Goal: Task Accomplishment & Management: Manage account settings

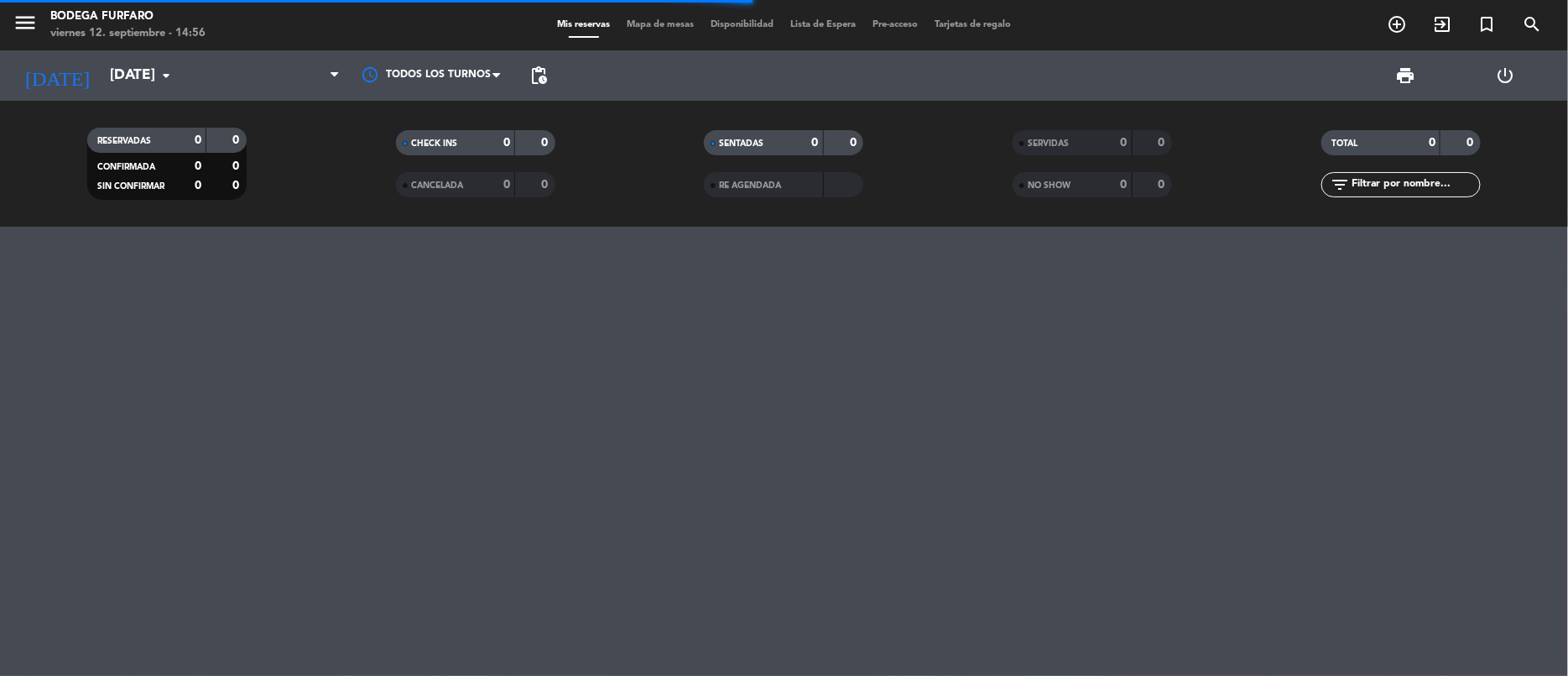
click at [567, 24] on span "Mis reservas" at bounding box center [584, 25] width 70 height 9
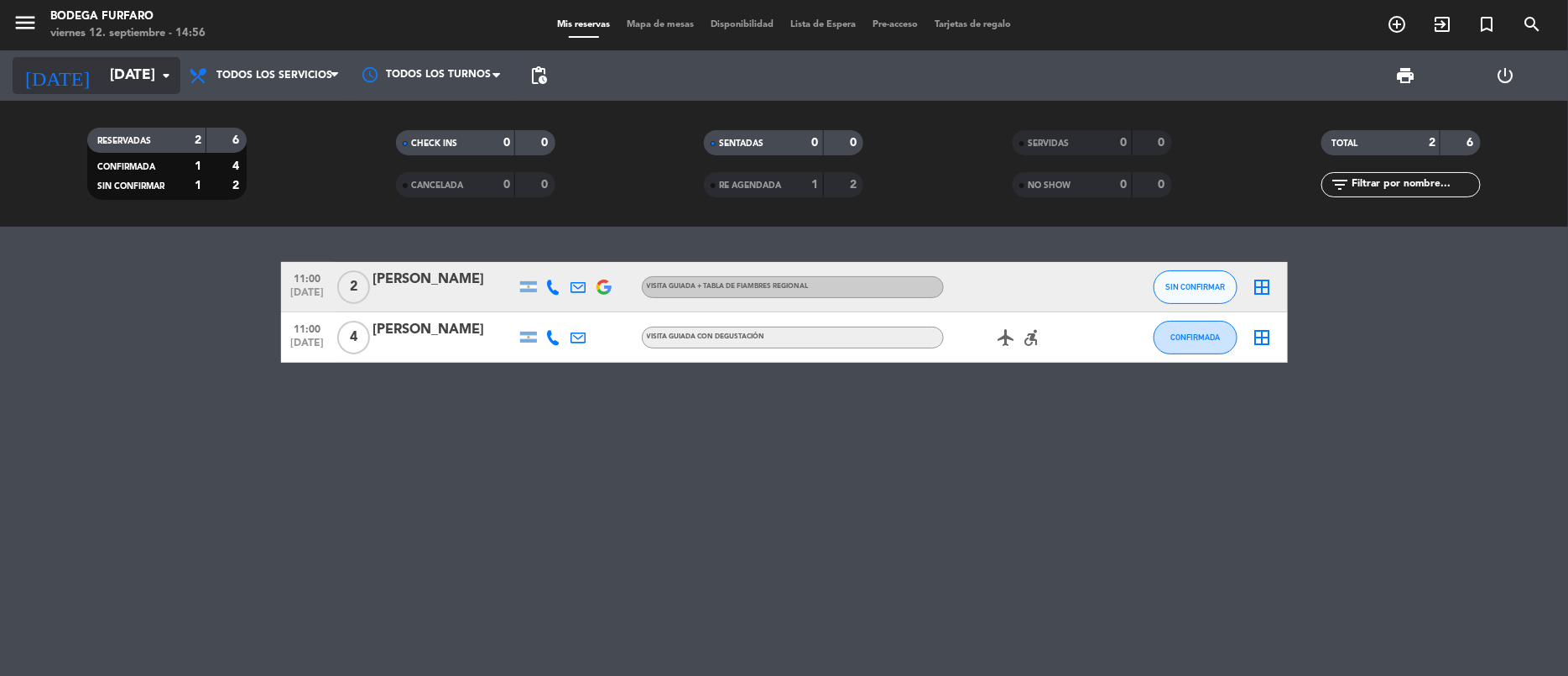
click at [117, 65] on input "[DATE]" at bounding box center [195, 75] width 186 height 33
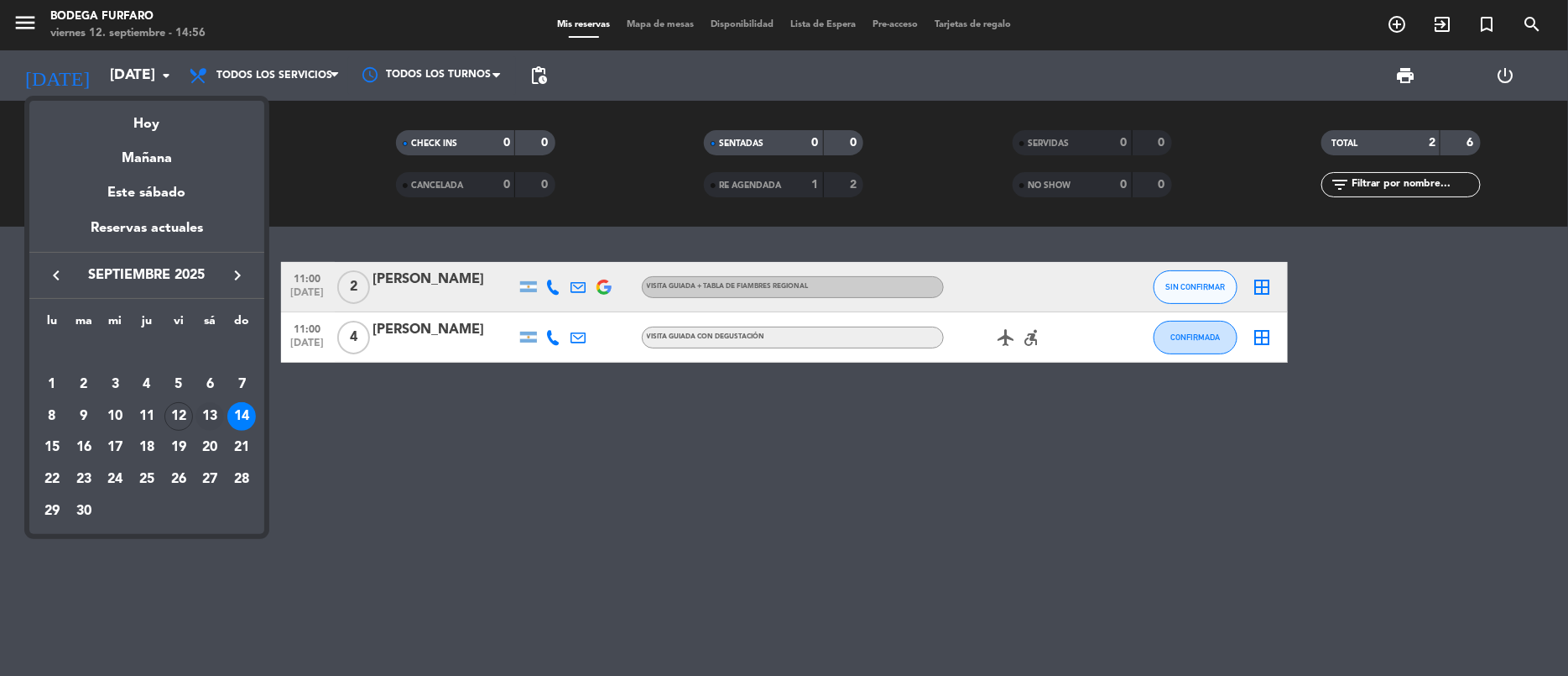
click at [205, 408] on div "13" at bounding box center [209, 416] width 28 height 28
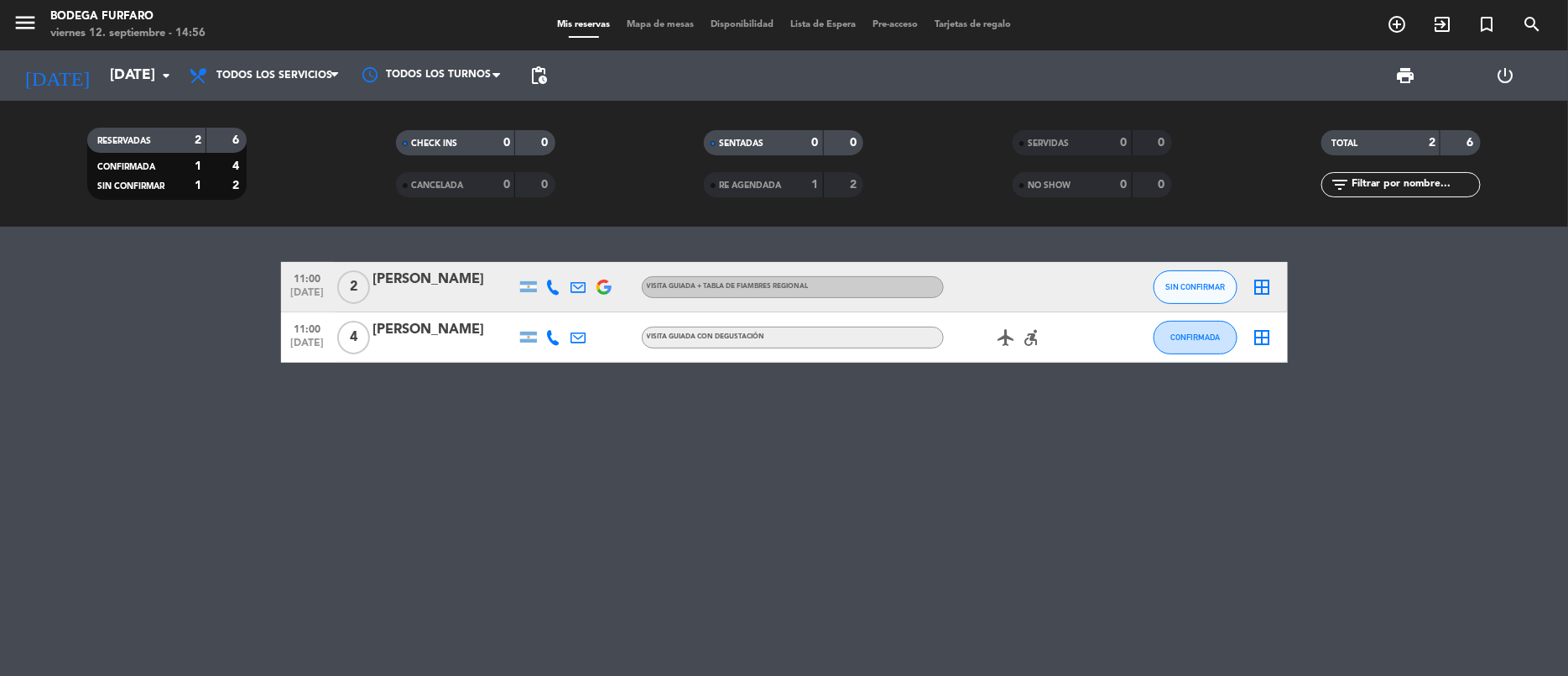
type input "[DATE]"
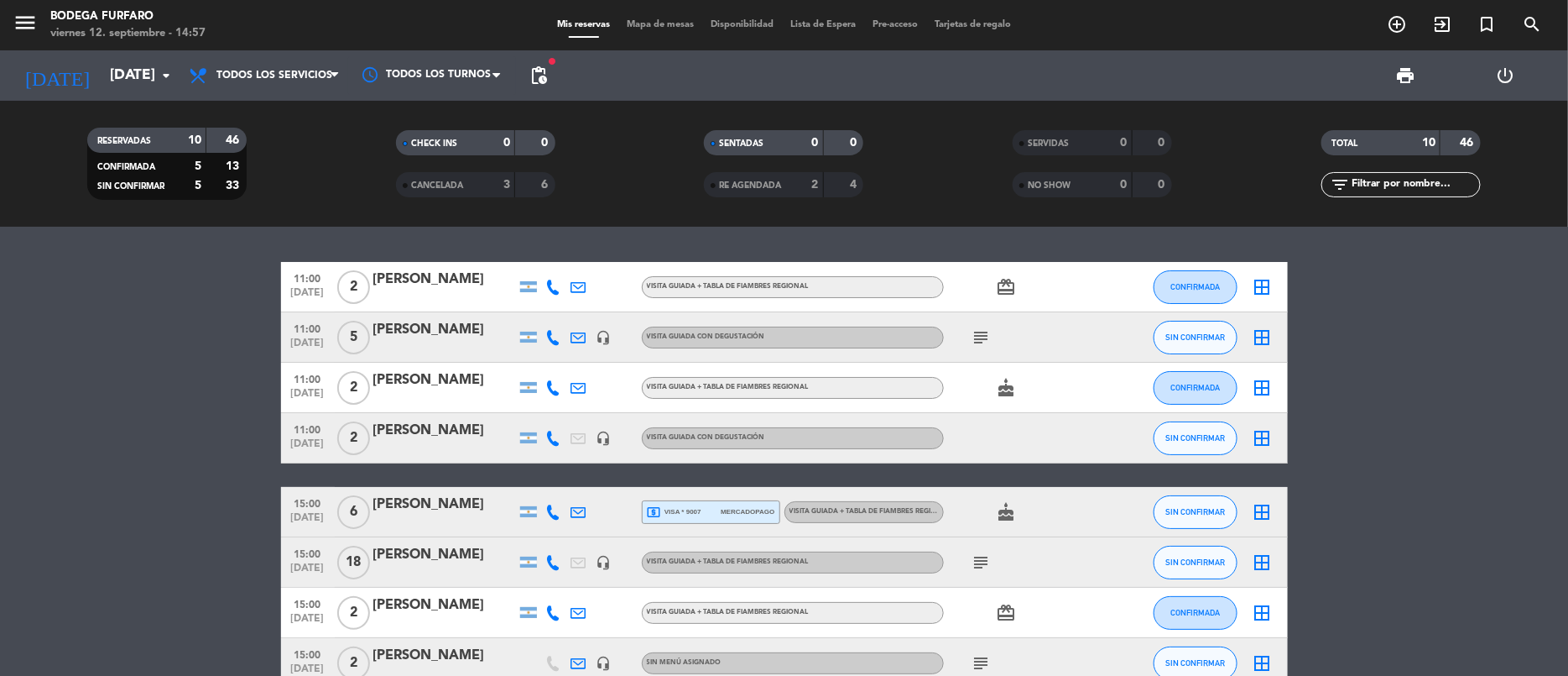
click at [827, 433] on div "VISITA GUIADA CON DEGUSTACIÓN" at bounding box center [793, 438] width 302 height 22
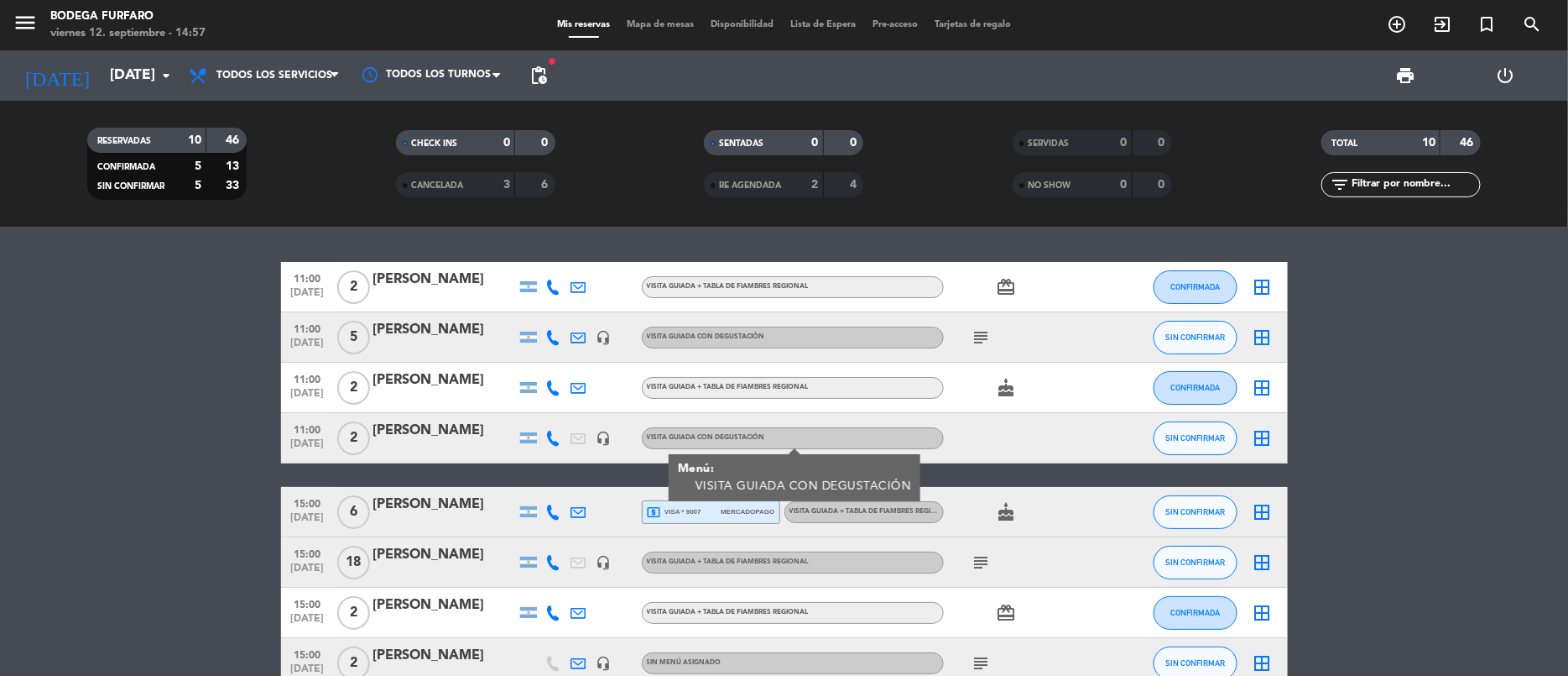
click at [576, 433] on icon at bounding box center [579, 438] width 15 height 15
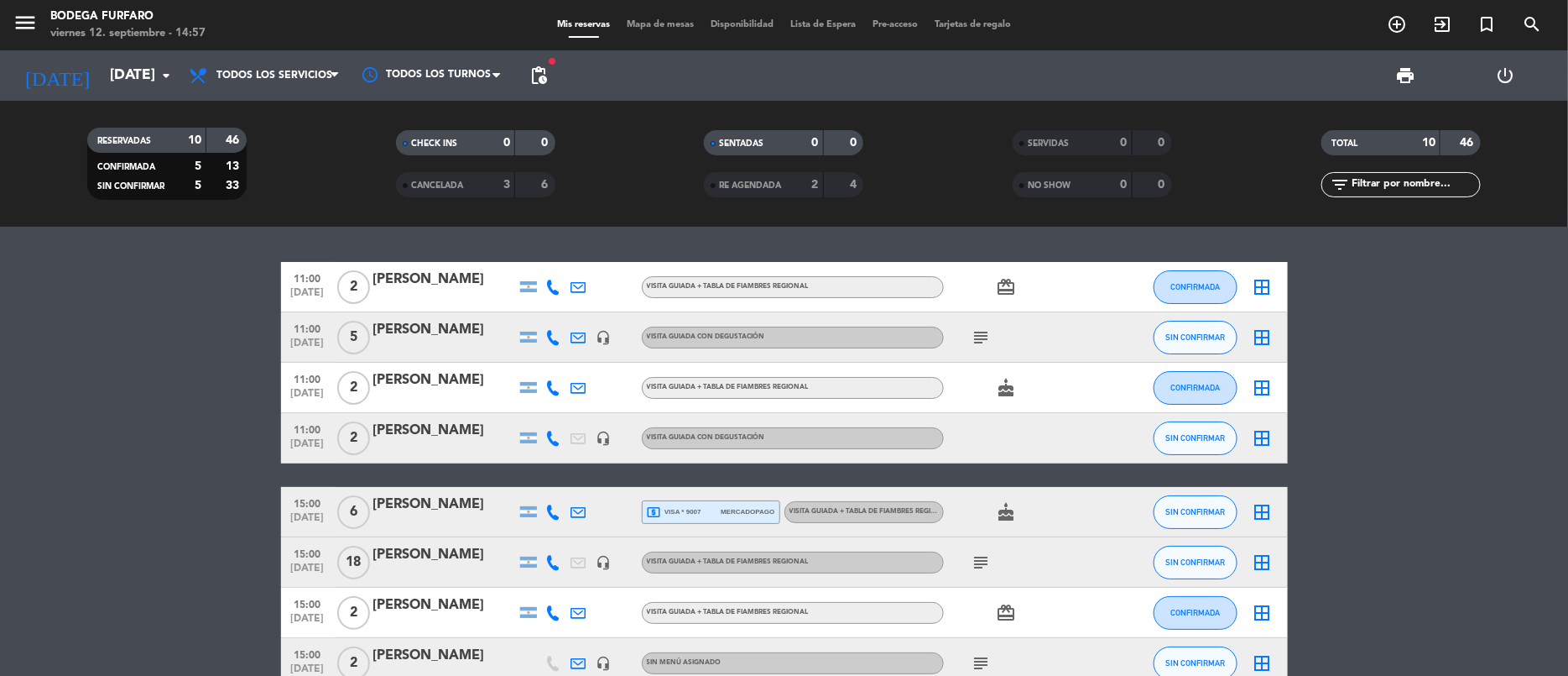
click at [492, 426] on div "[PERSON_NAME]" at bounding box center [444, 431] width 143 height 22
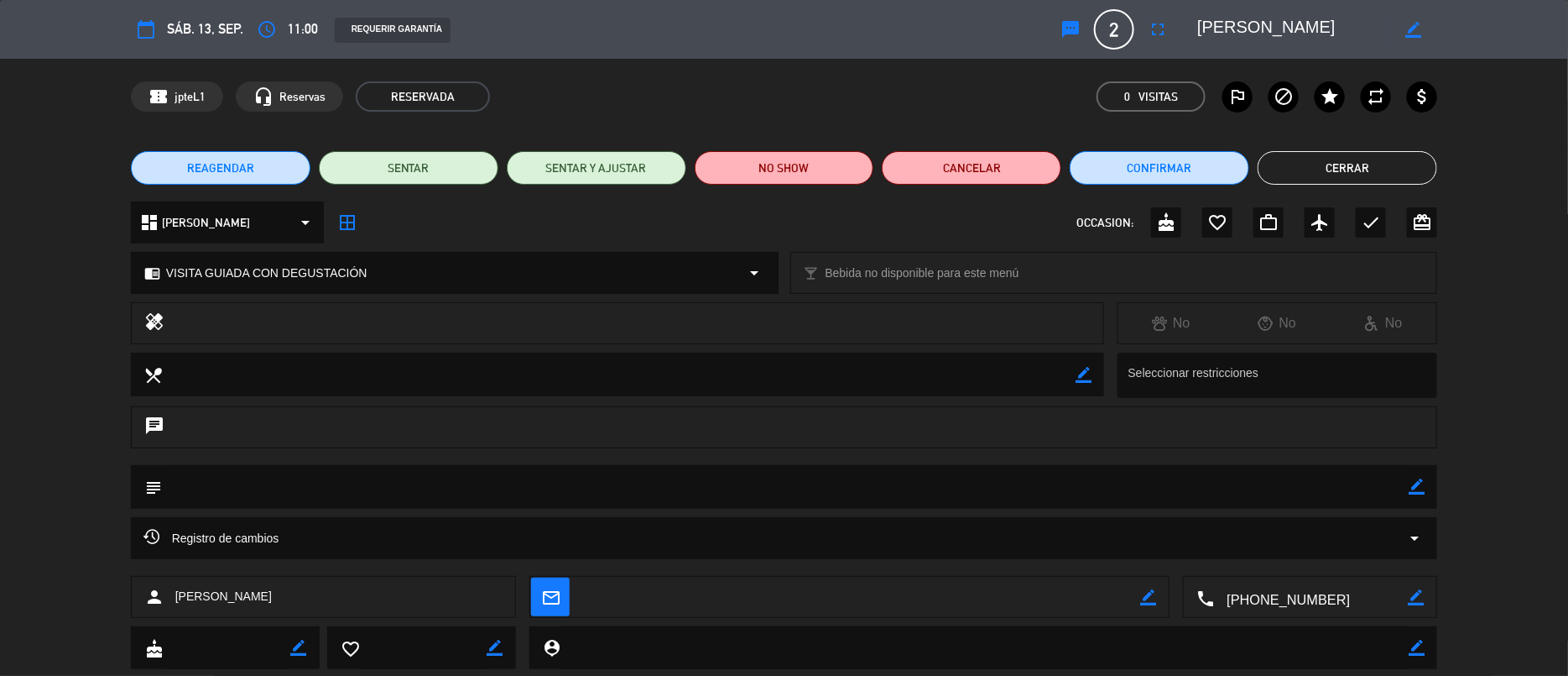
click at [559, 273] on div "chrome_reader_mode VISITA GUIADA CON DEGUSTACIÓN arrow_drop_down" at bounding box center [454, 273] width 646 height 40
select select
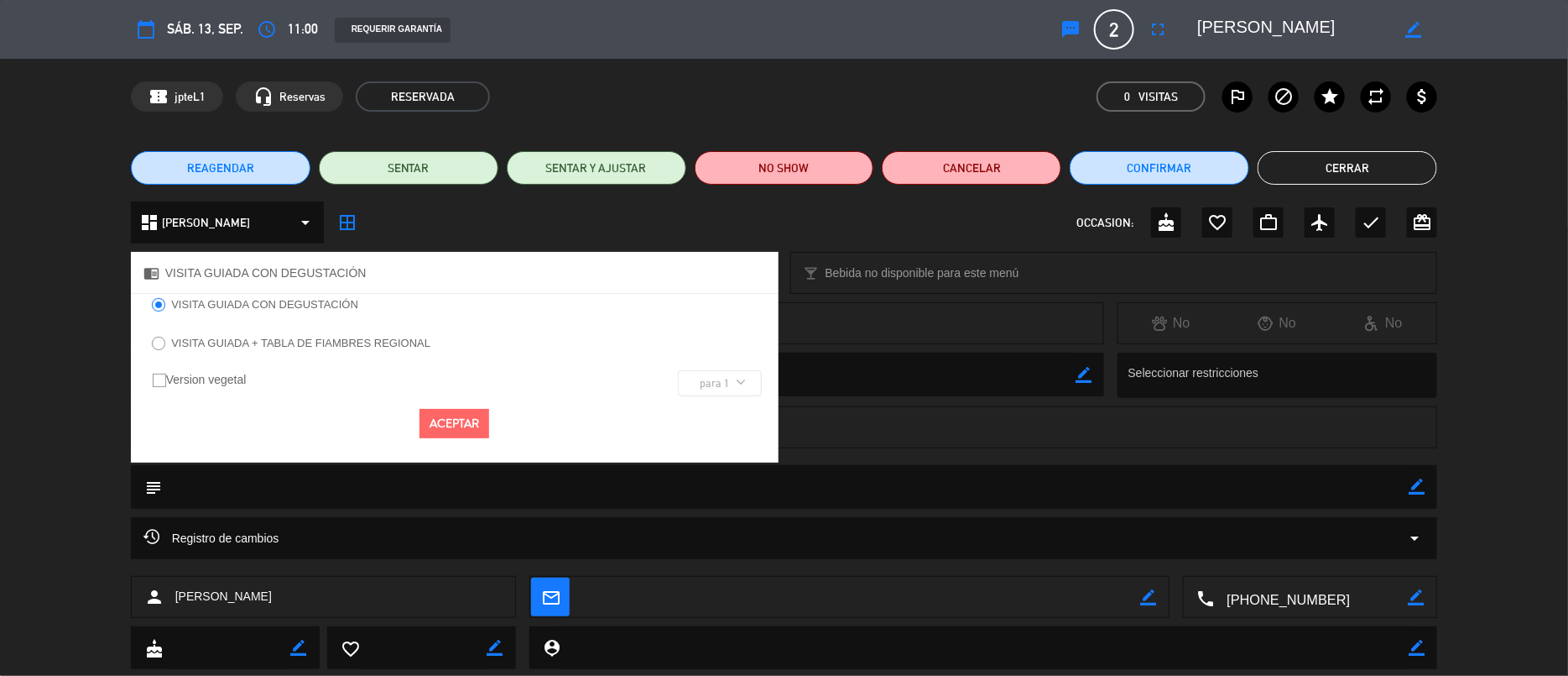
click at [156, 338] on input "VISITA GUIADA + TABLA DE FIAMBRES REGIONAL" at bounding box center [157, 342] width 11 height 11
radio input "true"
click at [442, 423] on button "Aceptar" at bounding box center [454, 423] width 70 height 29
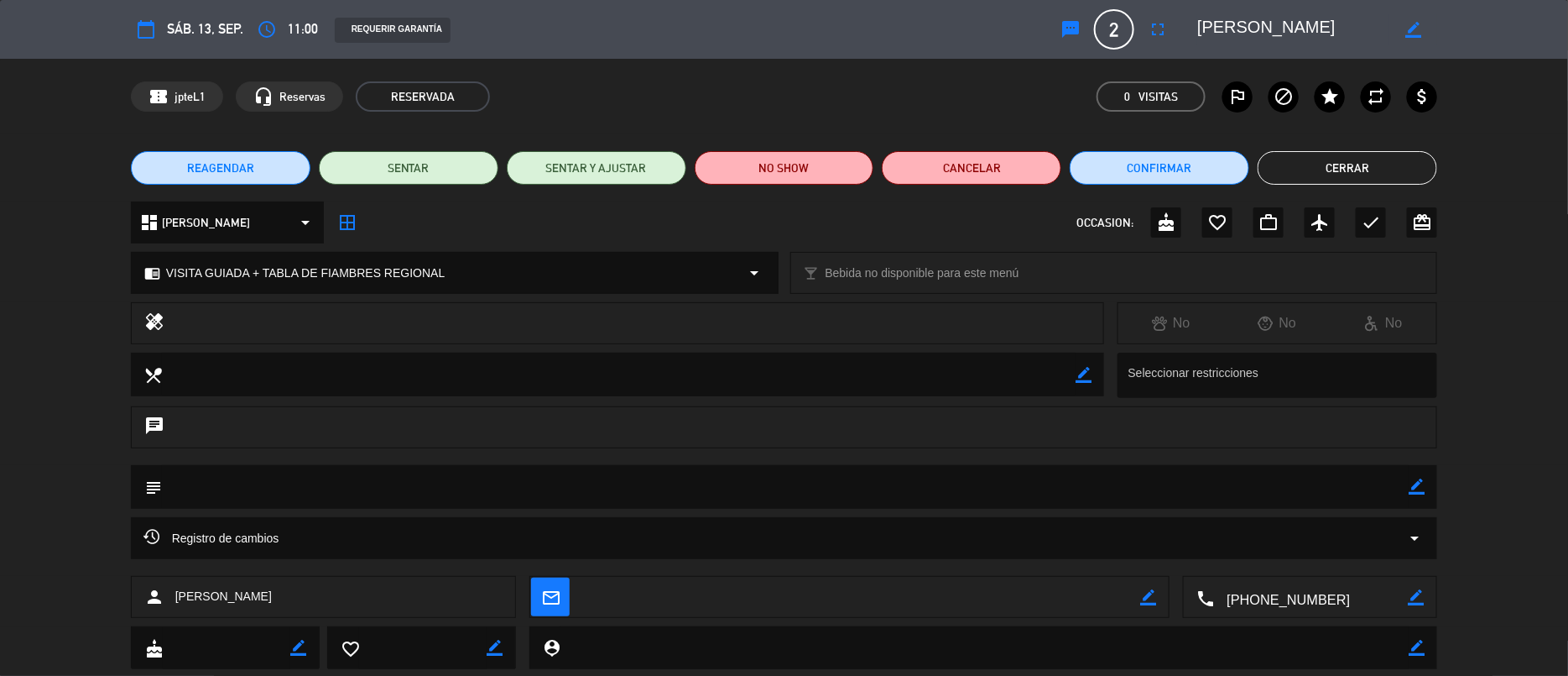
click at [1401, 486] on textarea at bounding box center [786, 486] width 1248 height 43
click at [1414, 489] on icon "border_color" at bounding box center [1417, 486] width 16 height 16
click at [354, 492] on textarea at bounding box center [786, 486] width 1248 height 43
click at [180, 485] on textarea at bounding box center [786, 486] width 1248 height 43
click at [1413, 479] on icon at bounding box center [1417, 486] width 16 height 16
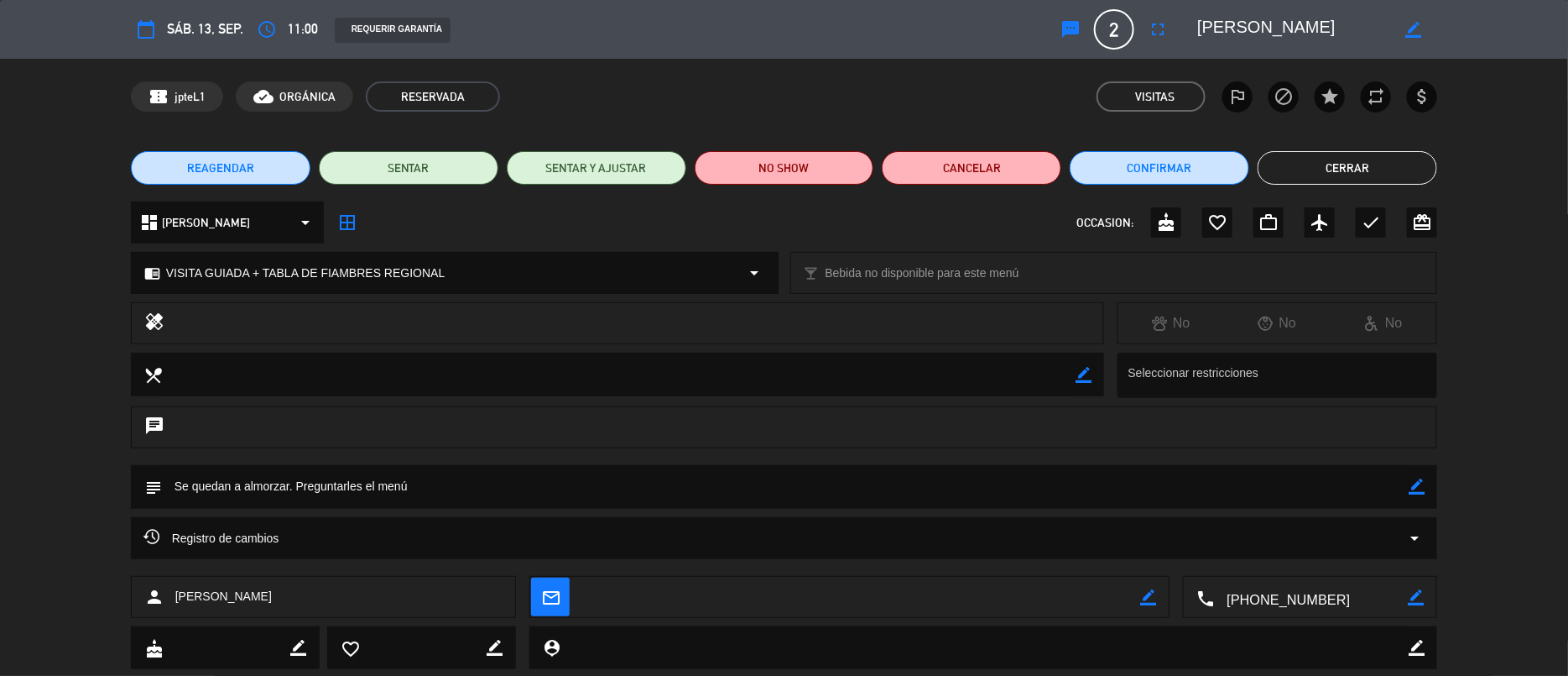
click at [485, 487] on textarea at bounding box center [786, 486] width 1248 height 43
click at [406, 483] on textarea at bounding box center [786, 486] width 1248 height 43
click at [1409, 483] on icon "border_color" at bounding box center [1417, 486] width 16 height 16
type textarea "Se quedan a almorzar. Tabla p/2 personas MIXTA."
click at [1413, 490] on icon at bounding box center [1417, 486] width 16 height 16
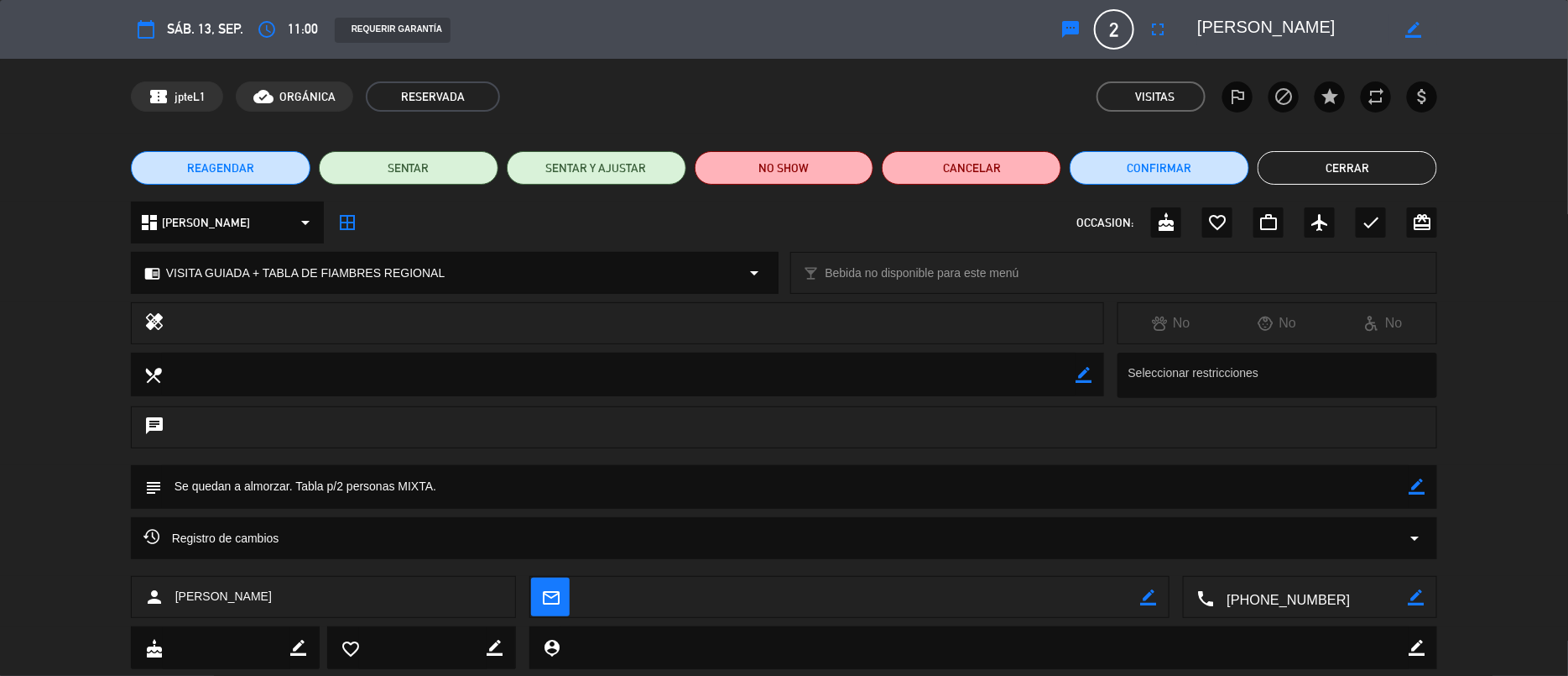
click at [1360, 170] on button "Cerrar" at bounding box center [1348, 168] width 179 height 33
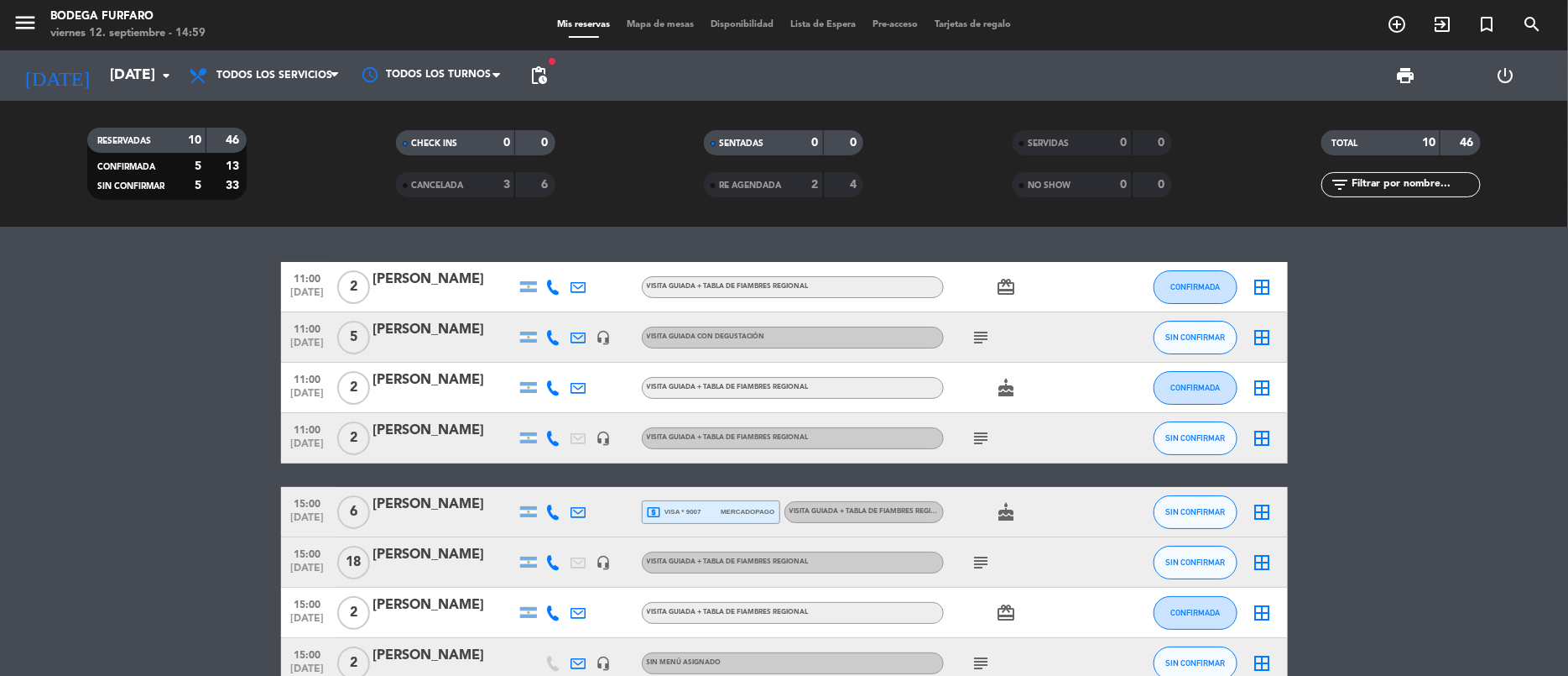
click at [982, 336] on icon "subject" at bounding box center [982, 338] width 20 height 21
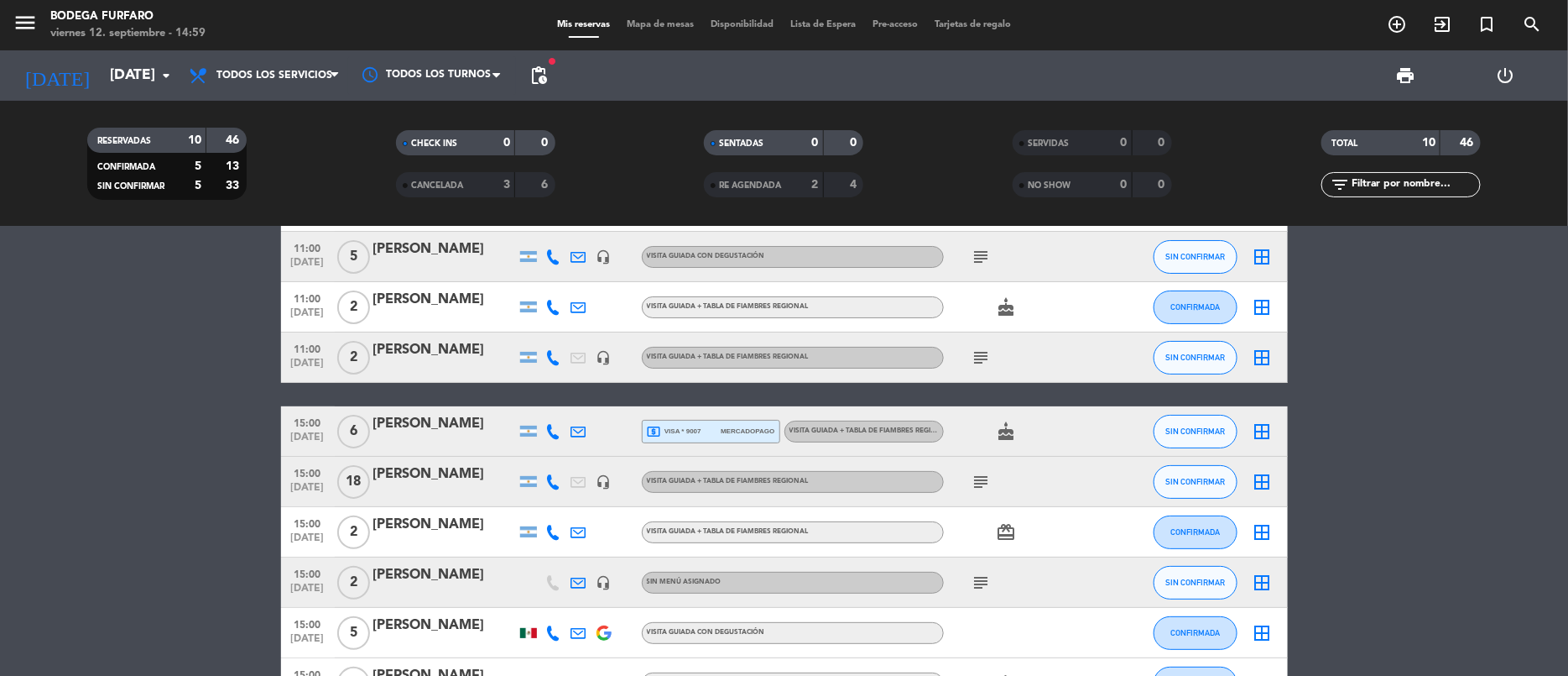
scroll to position [126, 0]
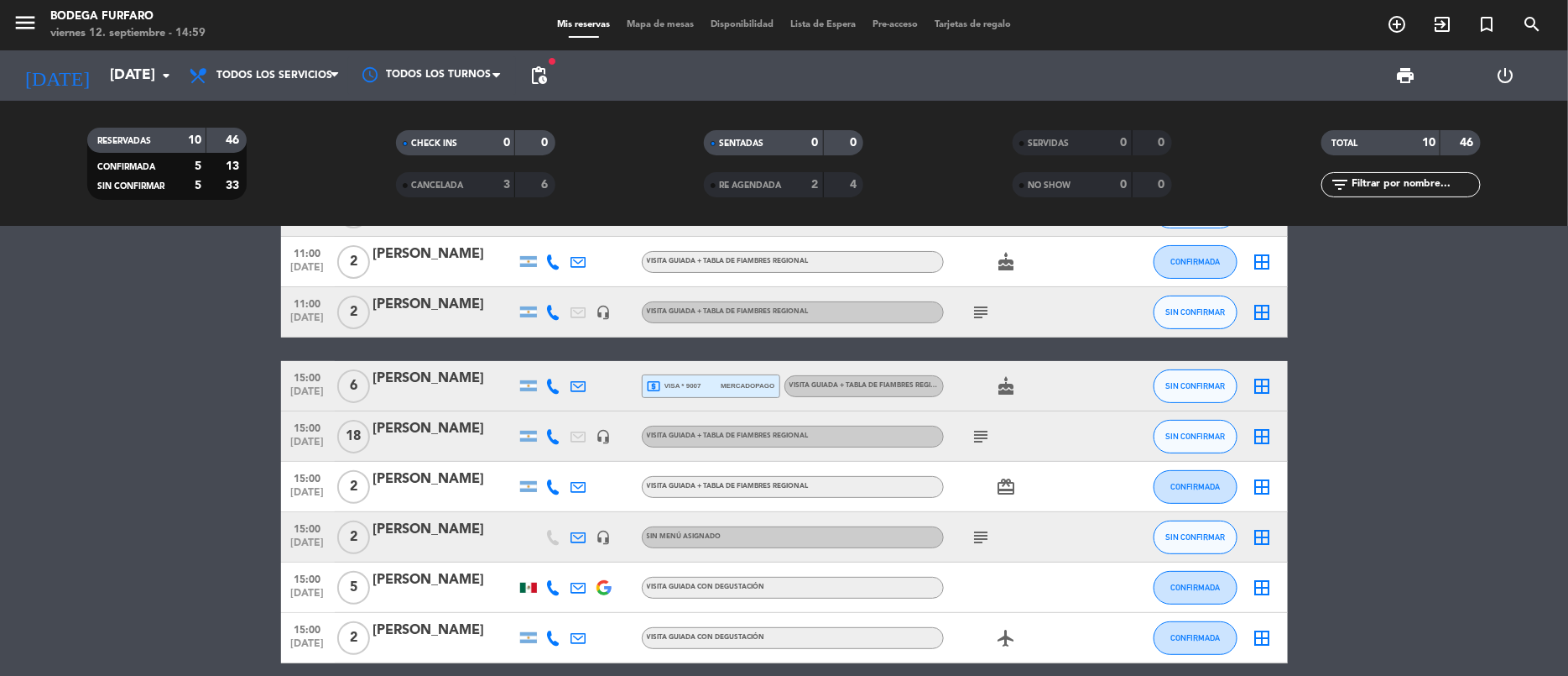
click at [1011, 382] on icon "cake" at bounding box center [1007, 386] width 20 height 21
click at [980, 435] on icon "subject" at bounding box center [982, 437] width 20 height 21
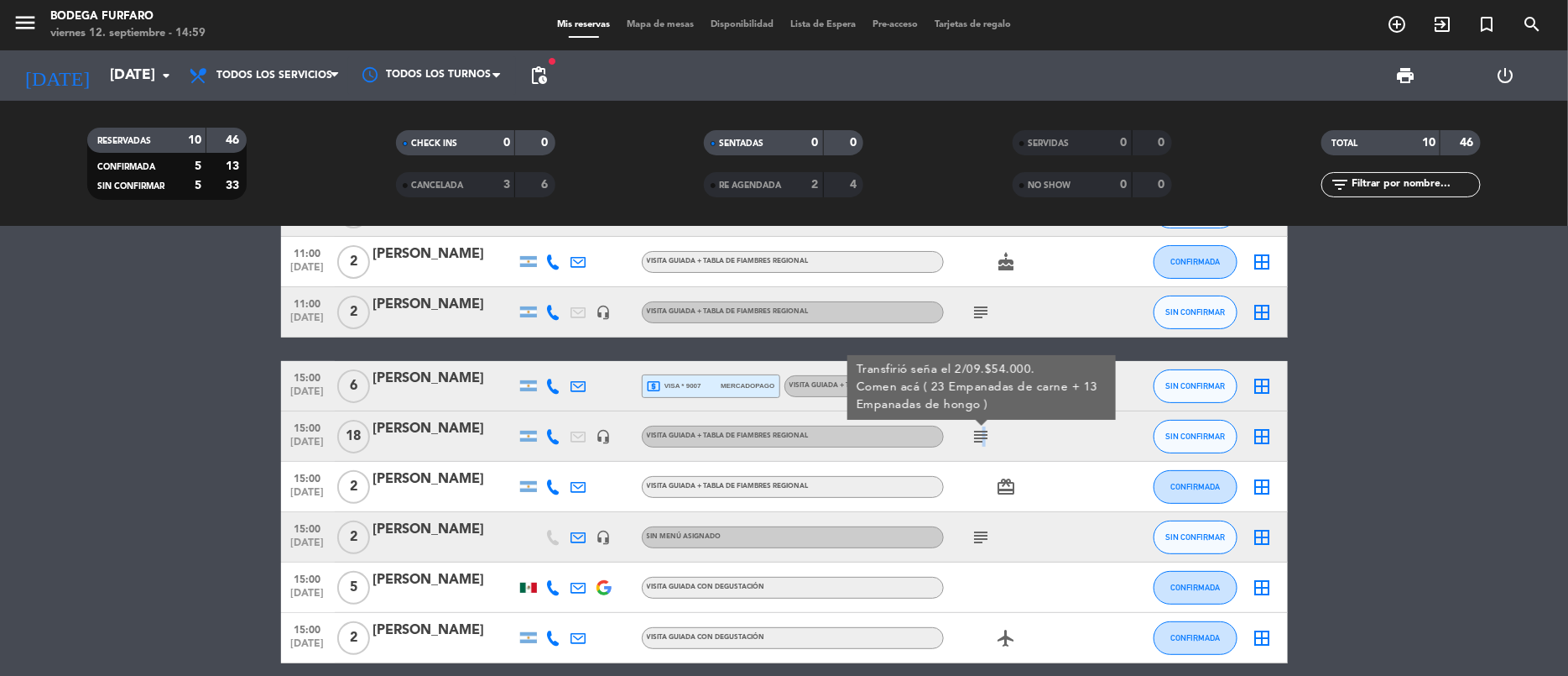
click at [980, 435] on icon "subject" at bounding box center [982, 437] width 20 height 21
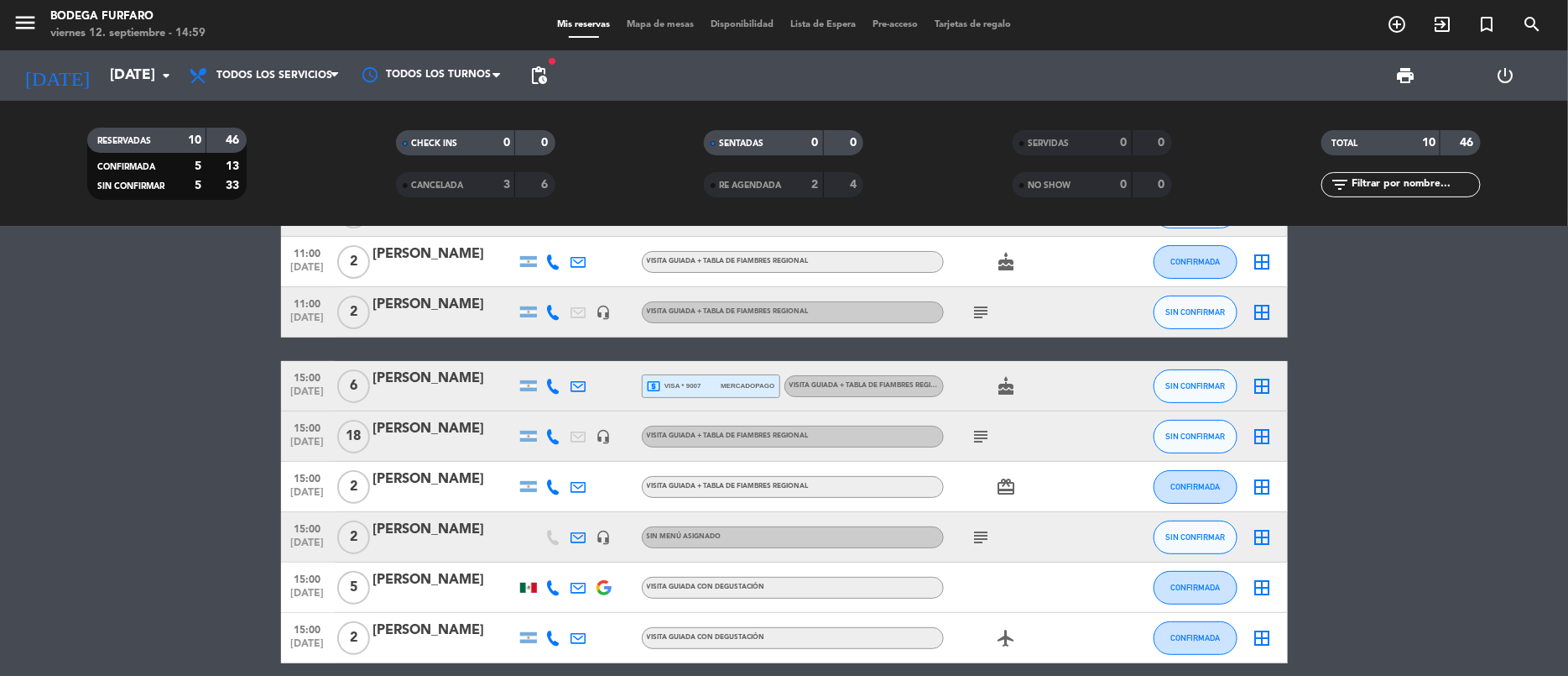
click at [1004, 484] on icon "card_giftcard" at bounding box center [1007, 487] width 20 height 21
click at [983, 534] on icon "subject" at bounding box center [982, 538] width 20 height 21
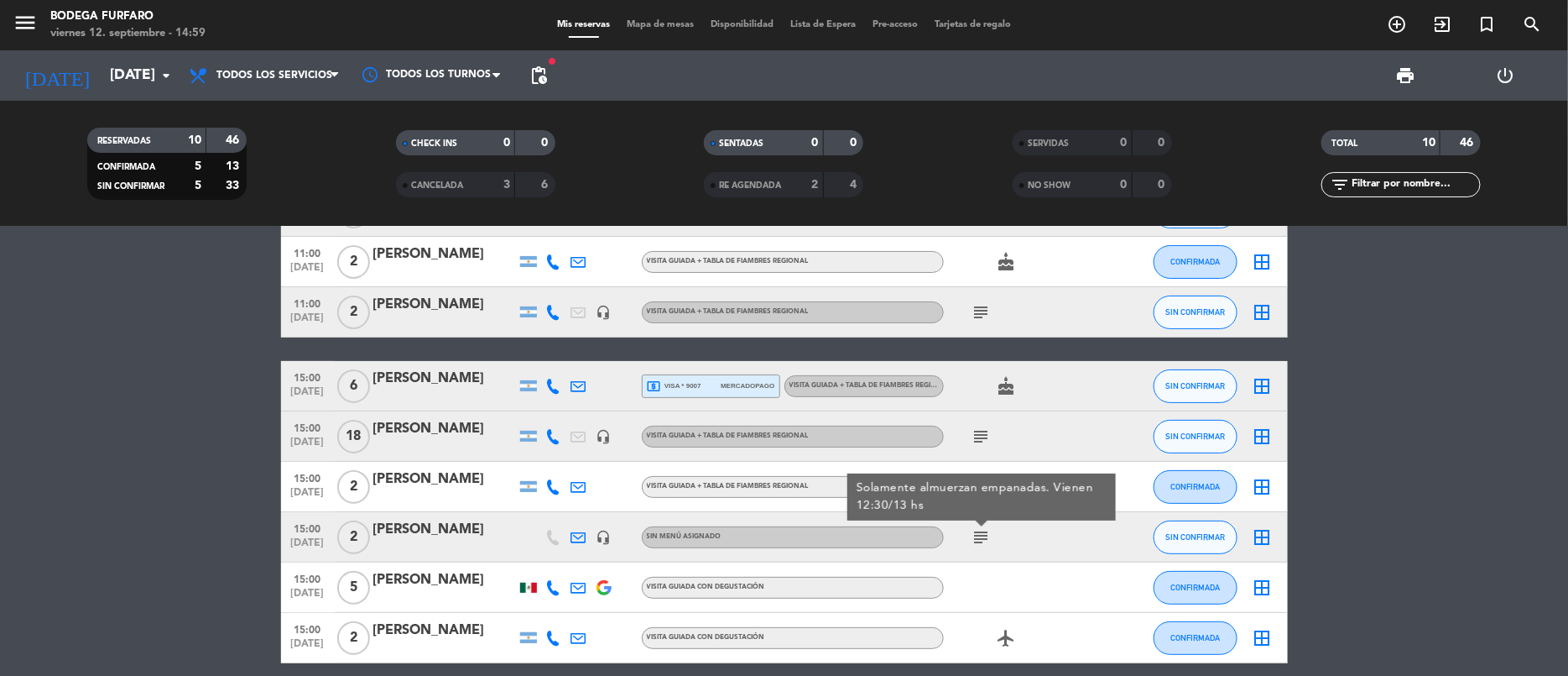
click at [983, 534] on icon "subject" at bounding box center [982, 538] width 20 height 21
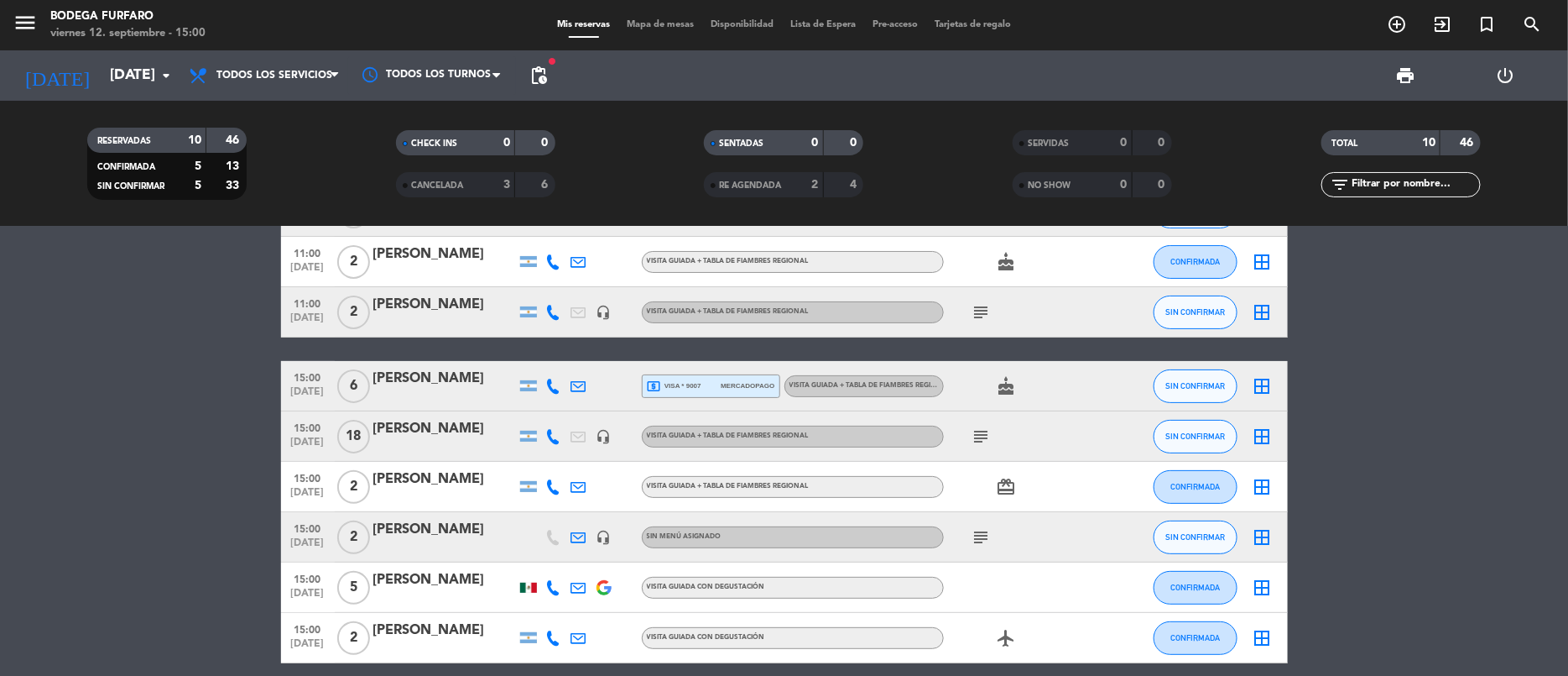
click at [496, 530] on div "[PERSON_NAME]" at bounding box center [444, 530] width 143 height 22
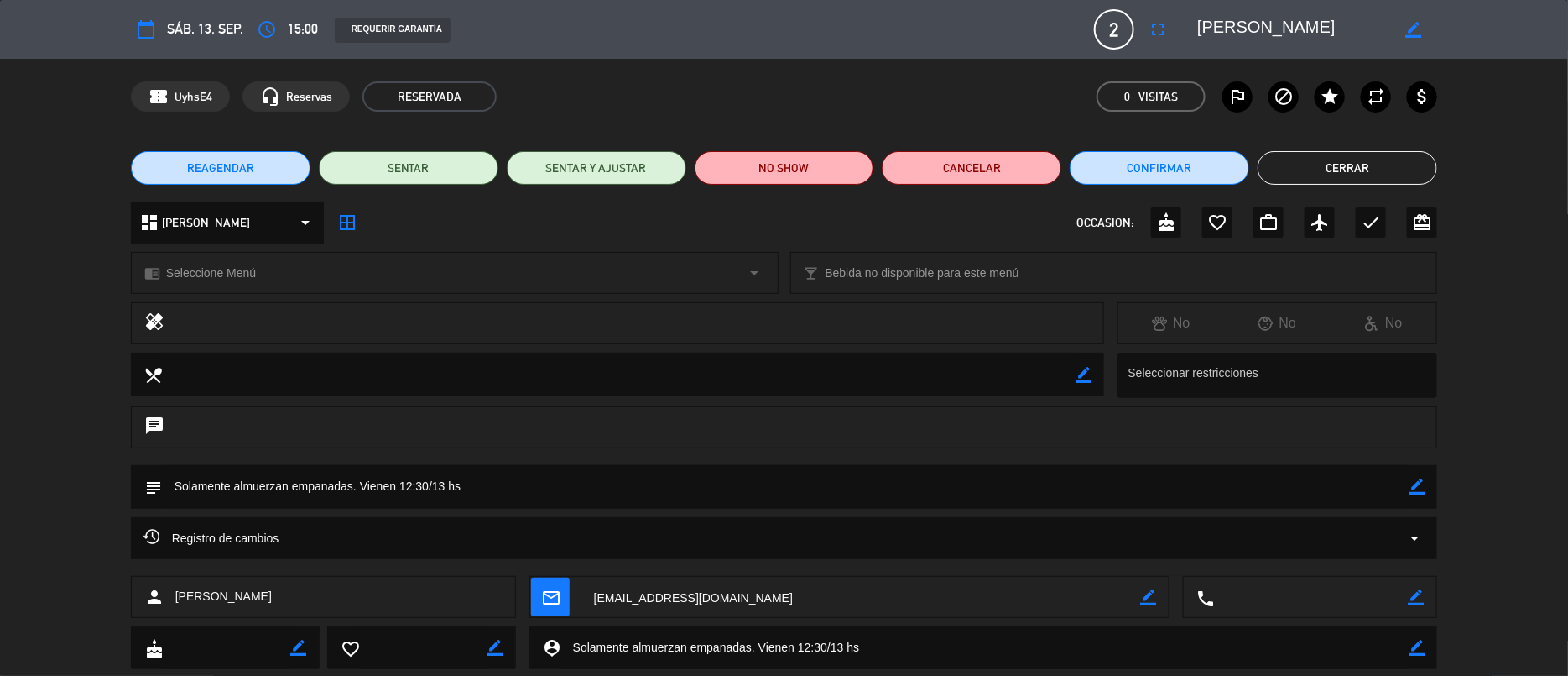
click at [253, 175] on button "REAGENDAR" at bounding box center [220, 168] width 179 height 33
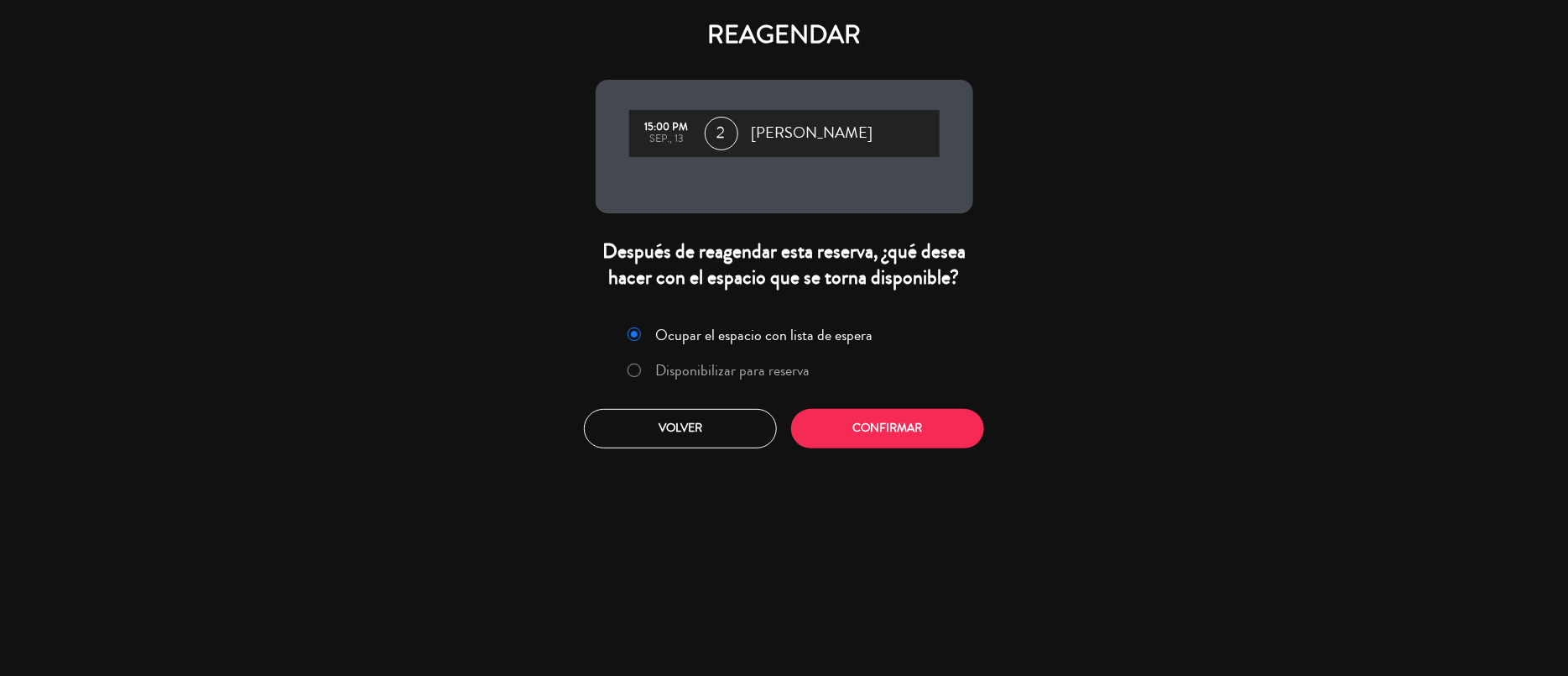
click at [662, 370] on label "Disponibilizar para reserva" at bounding box center [732, 370] width 155 height 15
click at [906, 439] on button "Confirmar" at bounding box center [887, 428] width 193 height 39
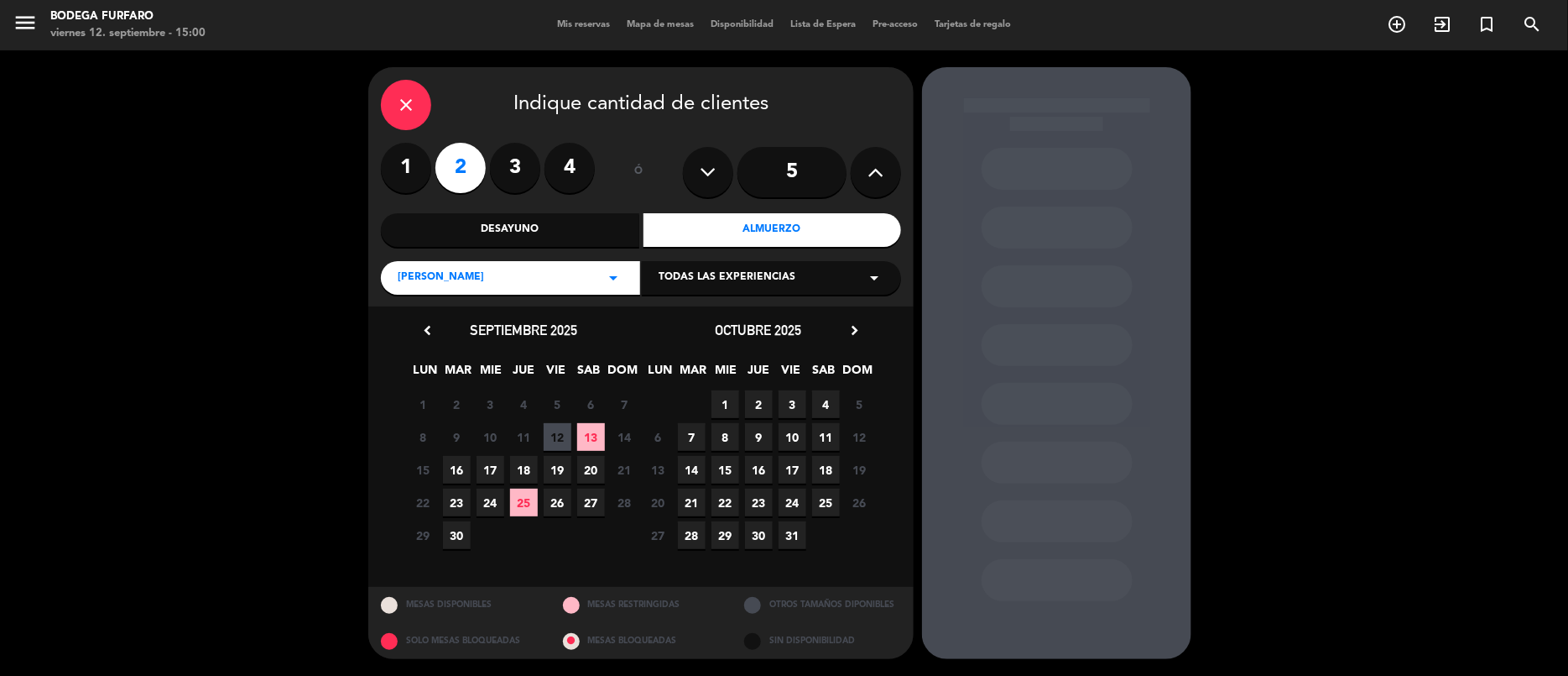
click at [540, 222] on div "Desayuno" at bounding box center [510, 230] width 259 height 33
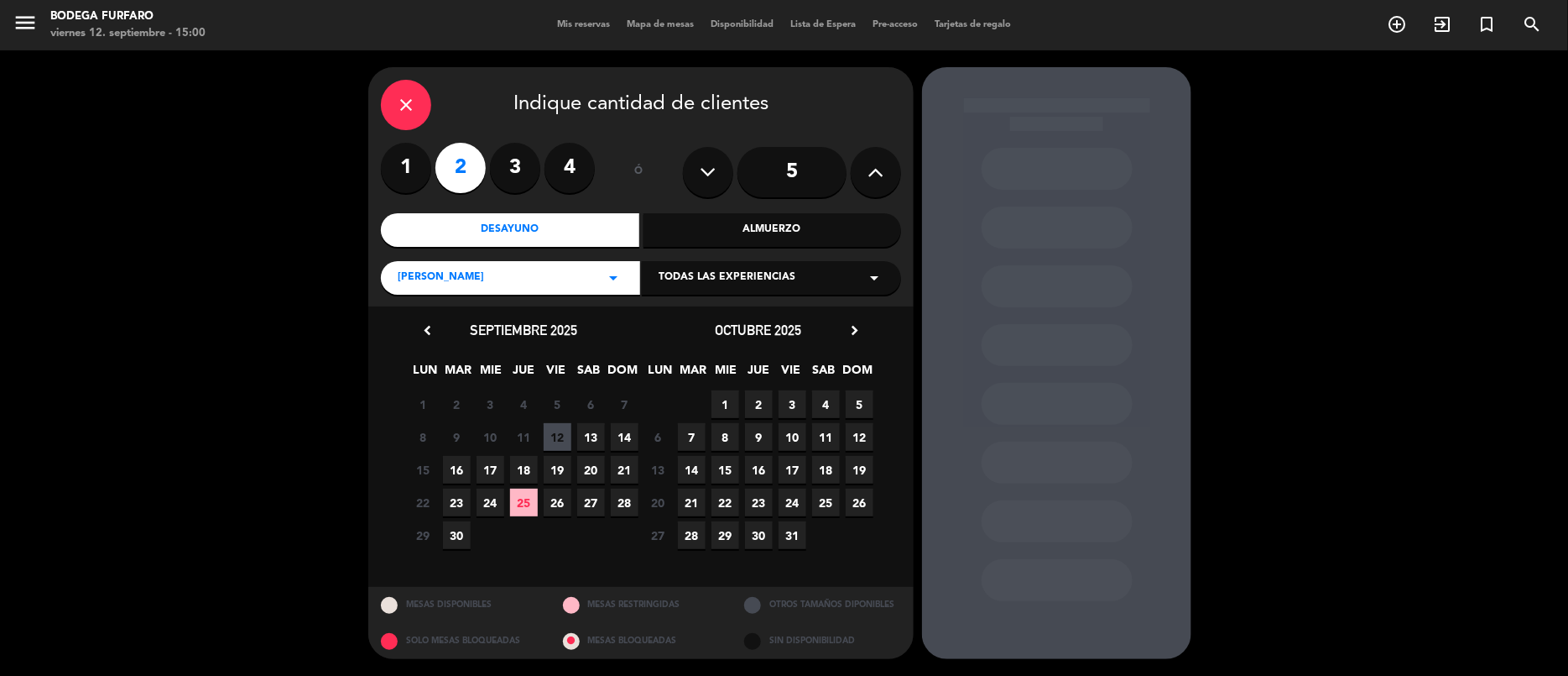
click at [594, 430] on span "13" at bounding box center [591, 437] width 27 height 27
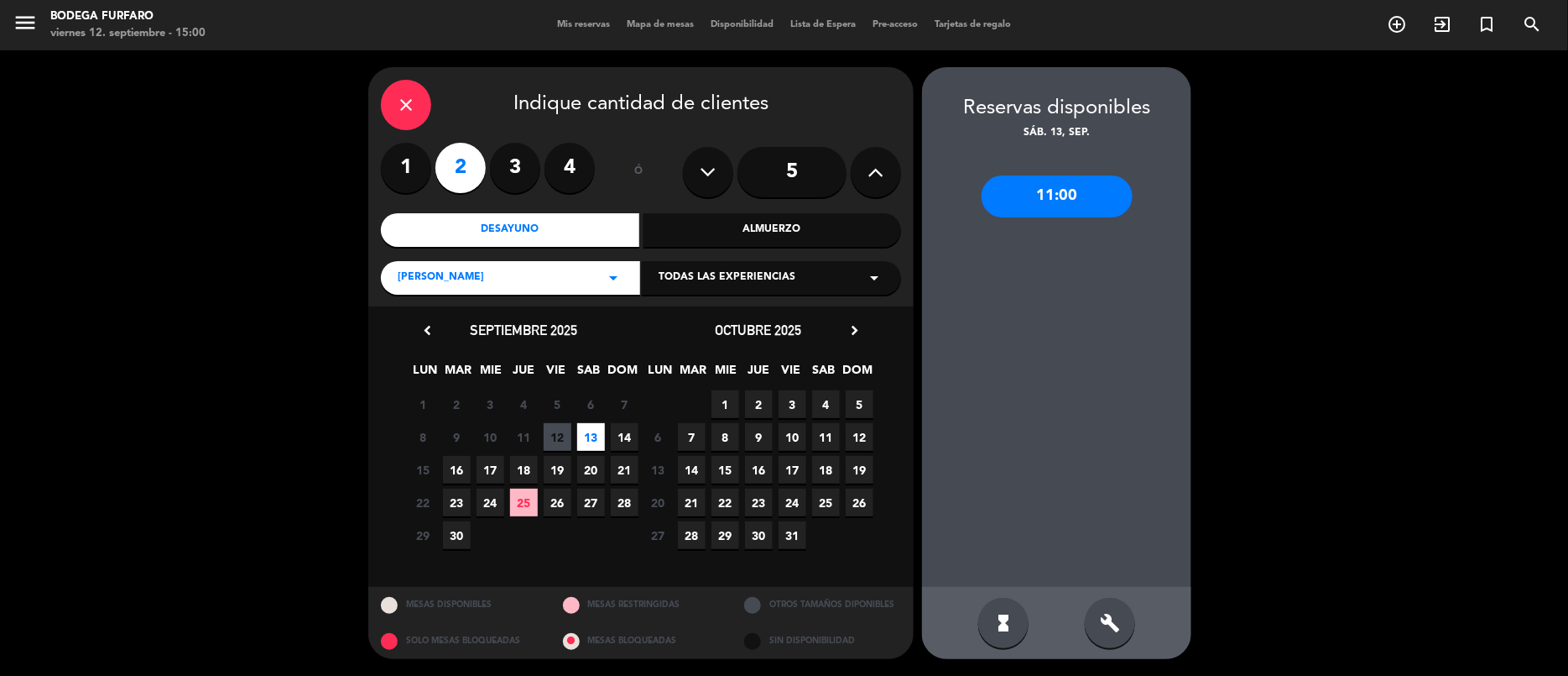
click at [1029, 185] on div "11:00" at bounding box center [1056, 196] width 151 height 42
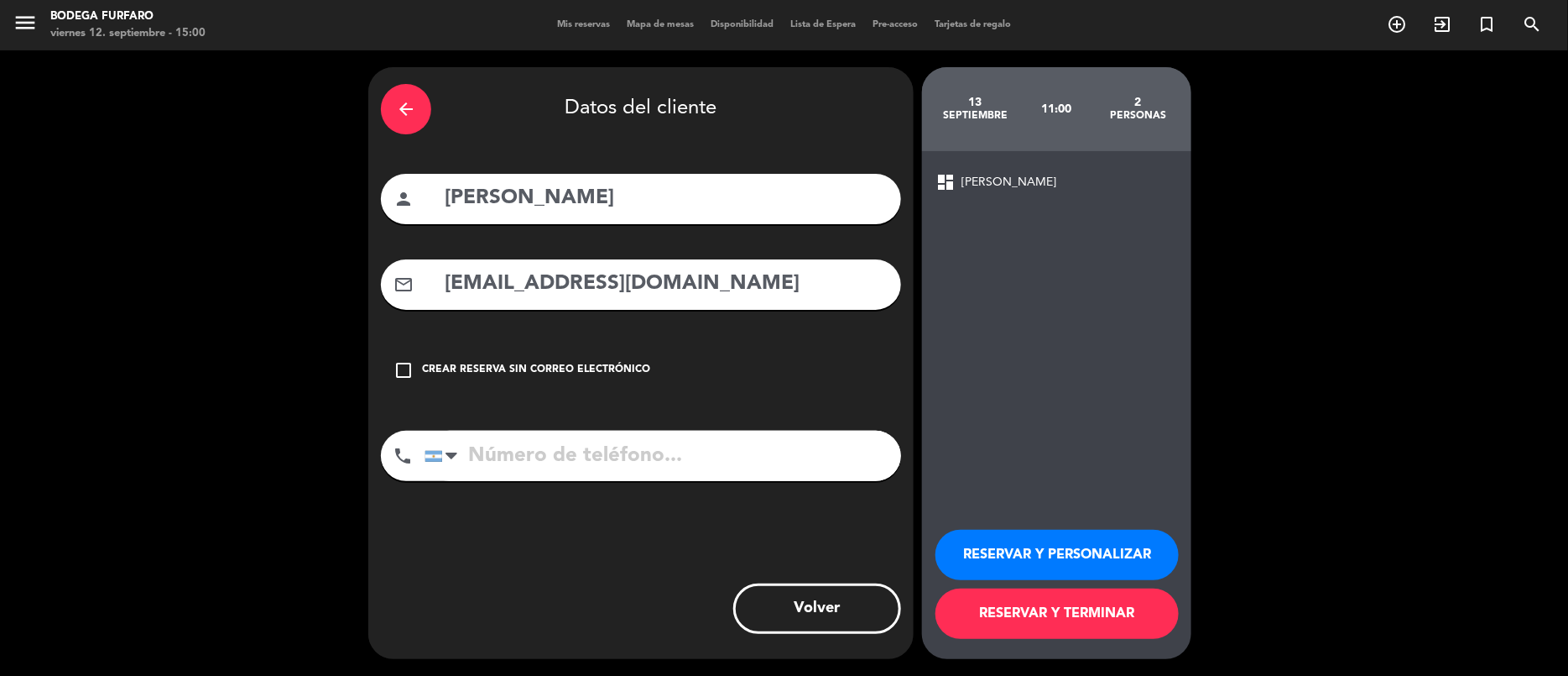
click at [654, 464] on input "tel" at bounding box center [663, 456] width 477 height 50
type input "3424792094"
click at [974, 547] on button "RESERVAR Y PERSONALIZAR" at bounding box center [1056, 555] width 243 height 50
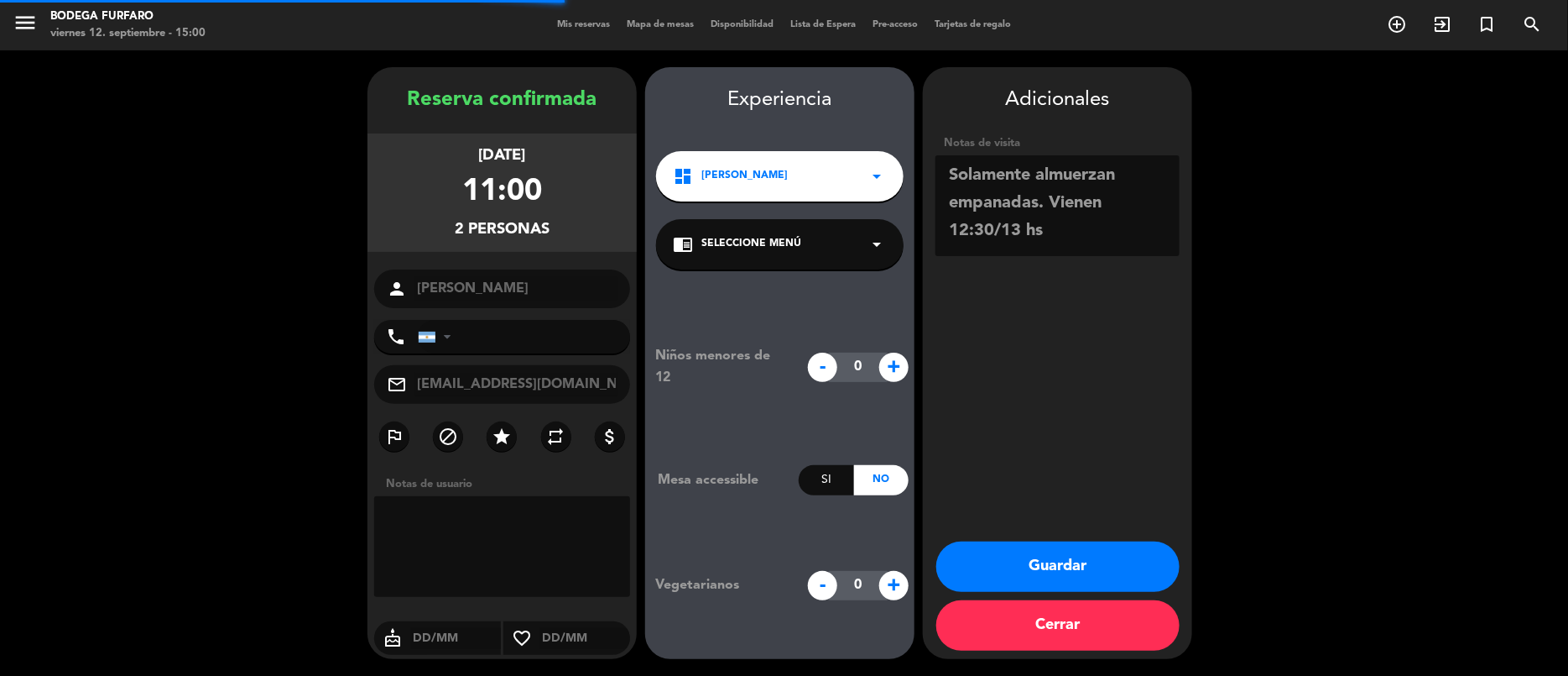
type input "[PHONE_NUMBER]"
click at [870, 238] on icon "arrow_drop_down" at bounding box center [877, 244] width 20 height 21
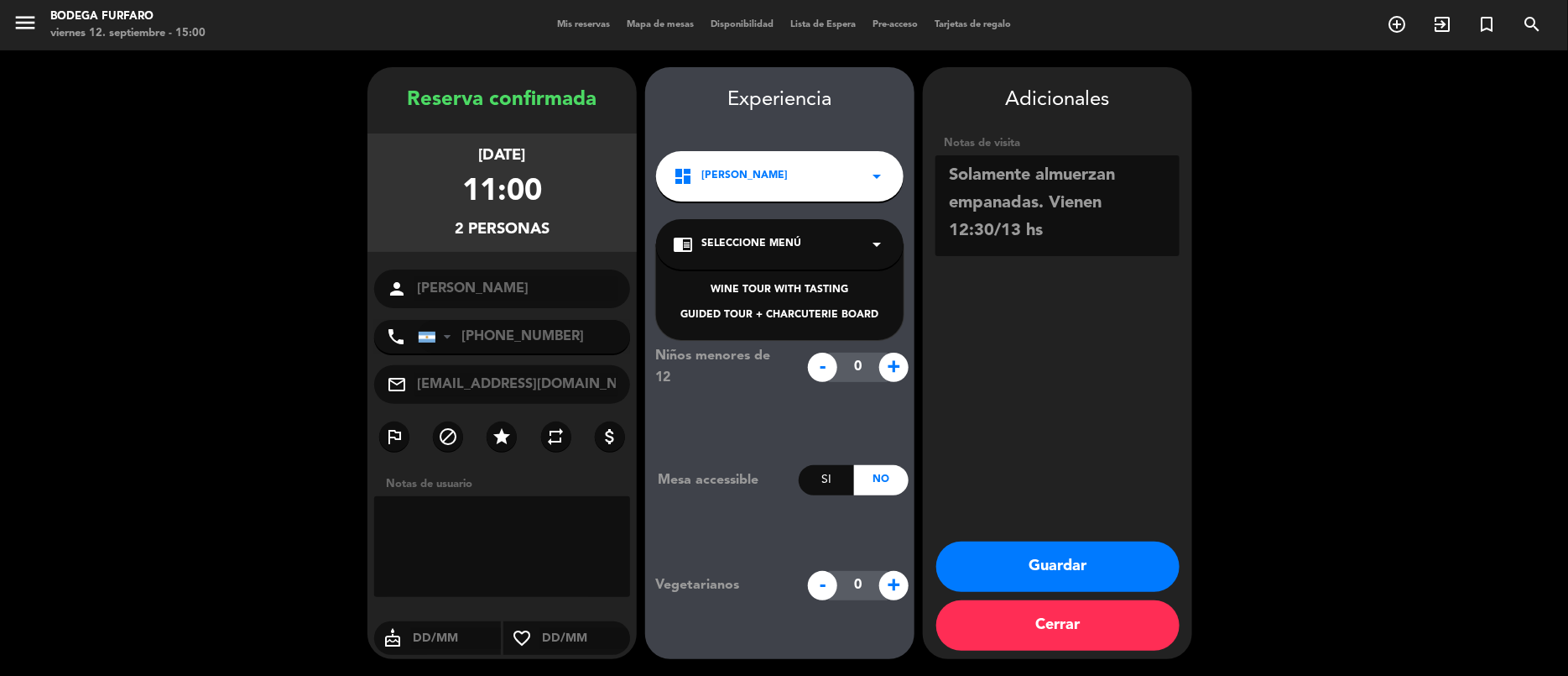
click at [863, 310] on div "GUIDED TOUR + CHARCUTERIE BOARD" at bounding box center [780, 316] width 214 height 17
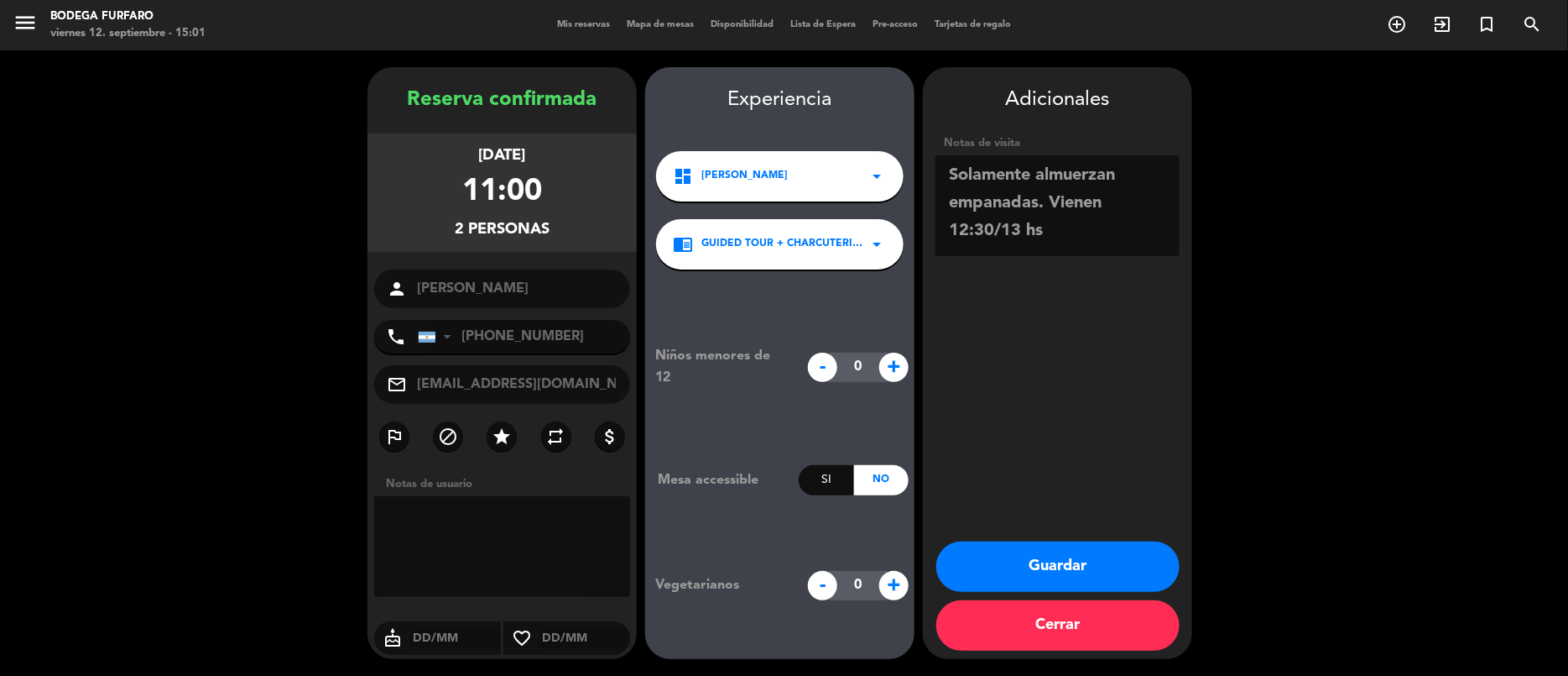
click at [949, 180] on textarea at bounding box center [1057, 206] width 244 height 101
type textarea "No hacen visita(ya conocen la bodega). Solamente almuerzan empanadas. Vienen 12…"
click at [1037, 574] on button "Guardar" at bounding box center [1057, 567] width 243 height 50
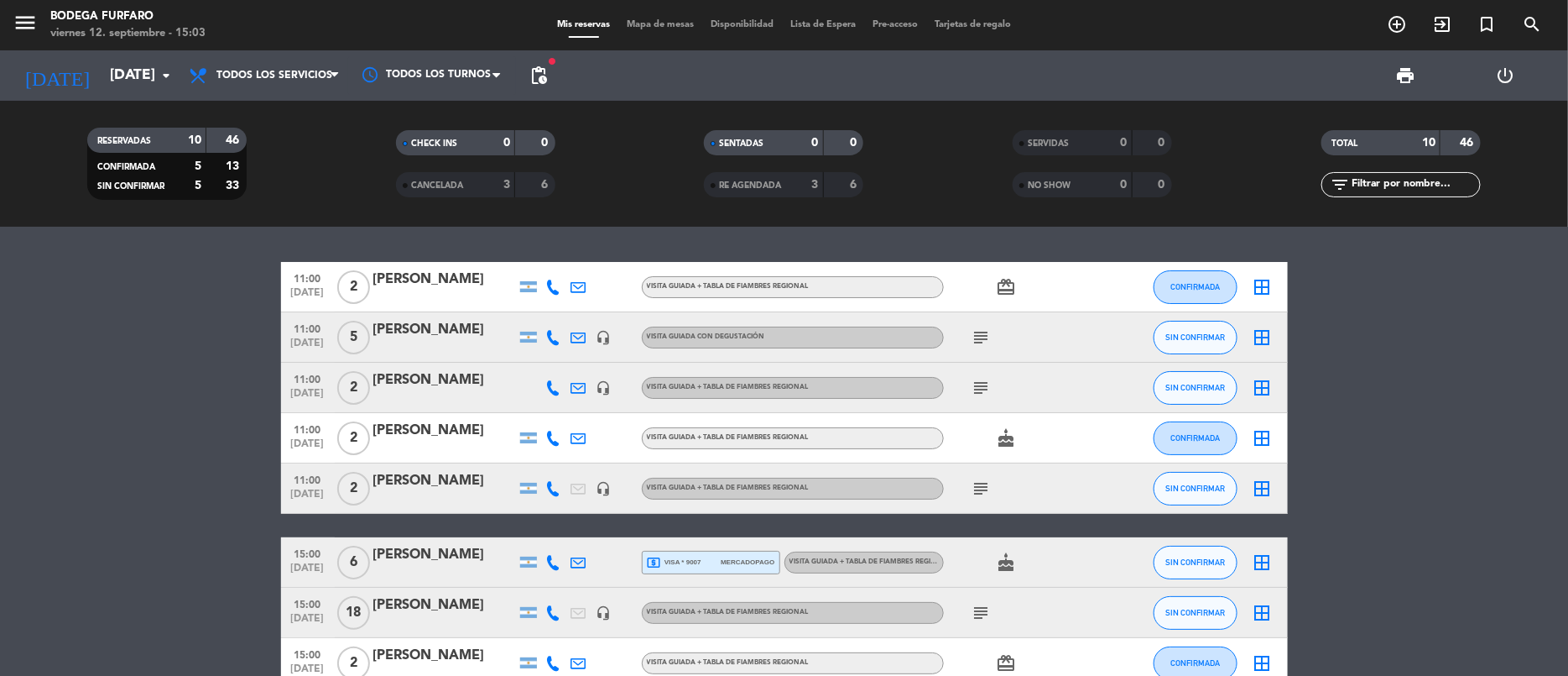
click at [986, 338] on icon "subject" at bounding box center [982, 338] width 20 height 21
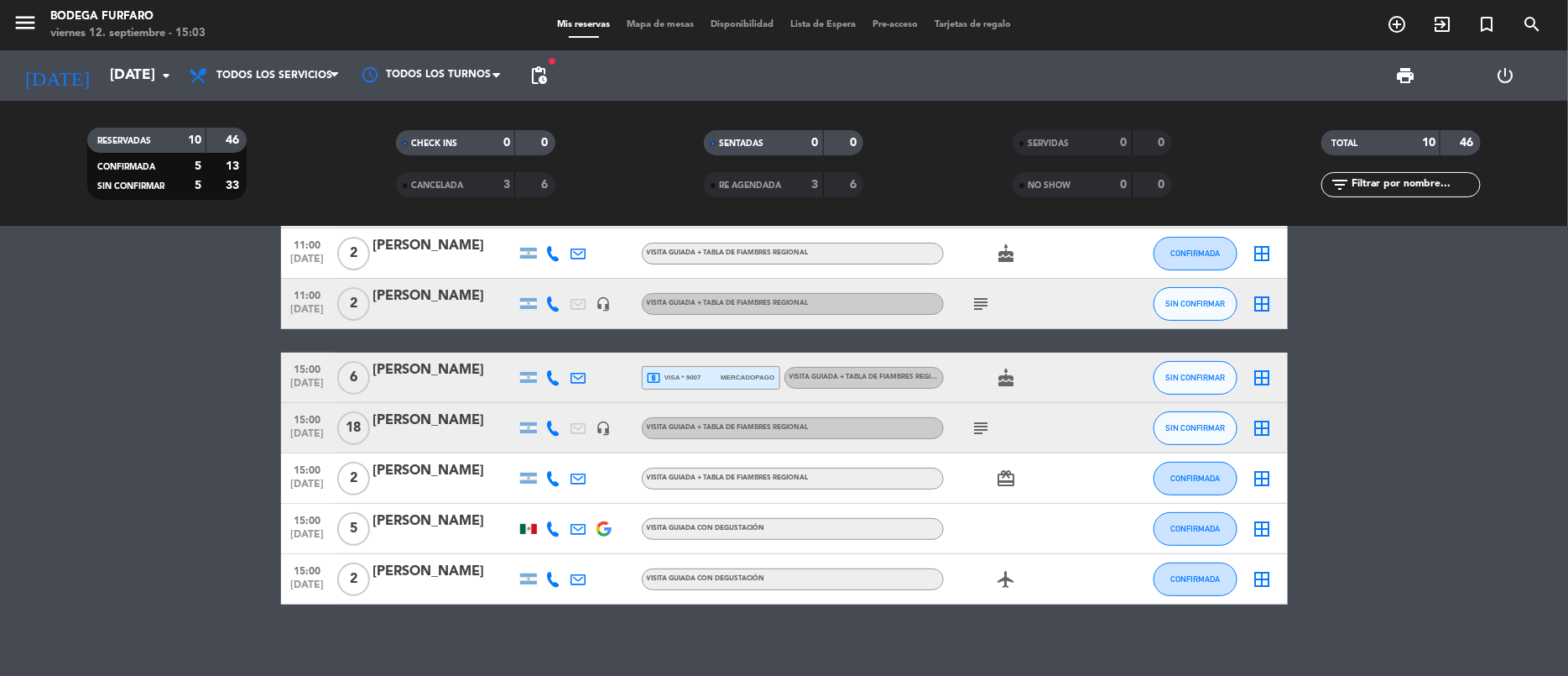
scroll to position [197, 0]
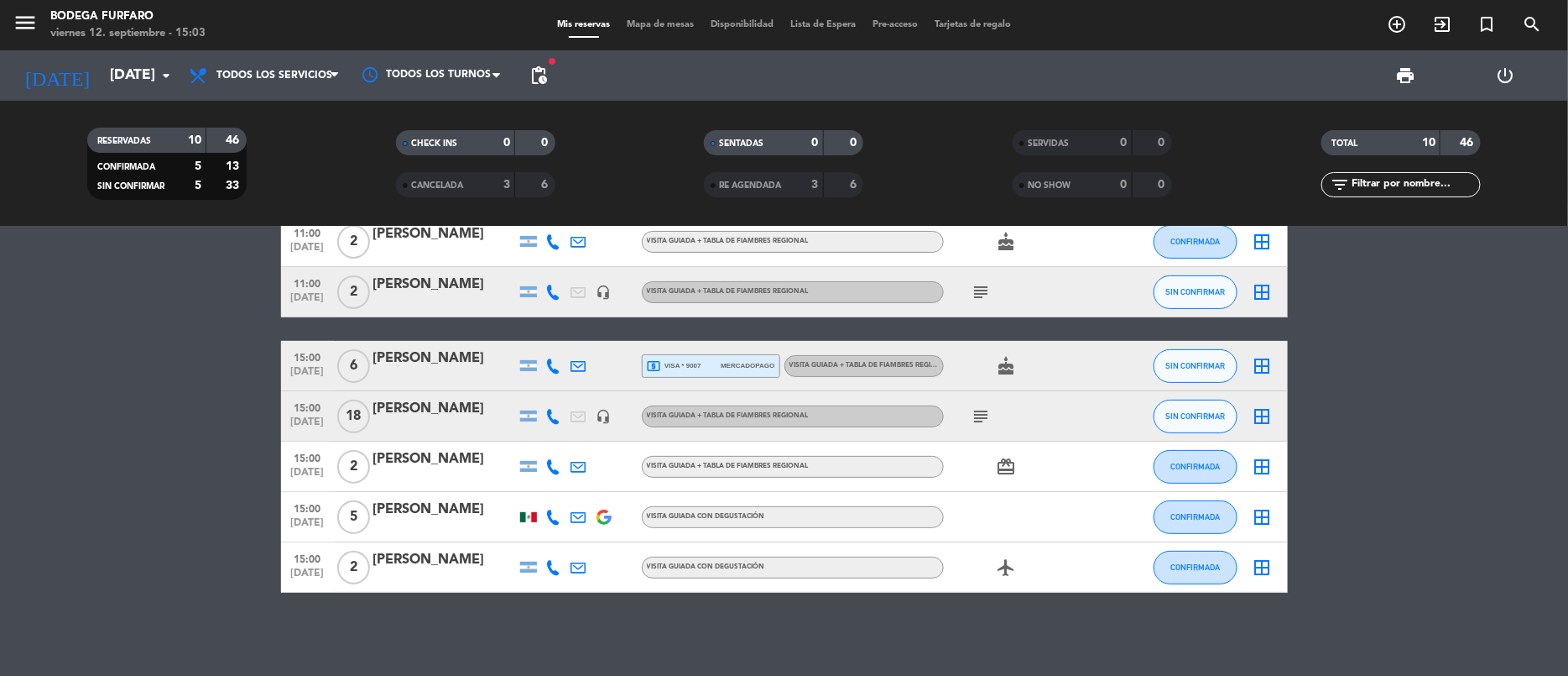
click at [983, 414] on icon "subject" at bounding box center [982, 416] width 20 height 21
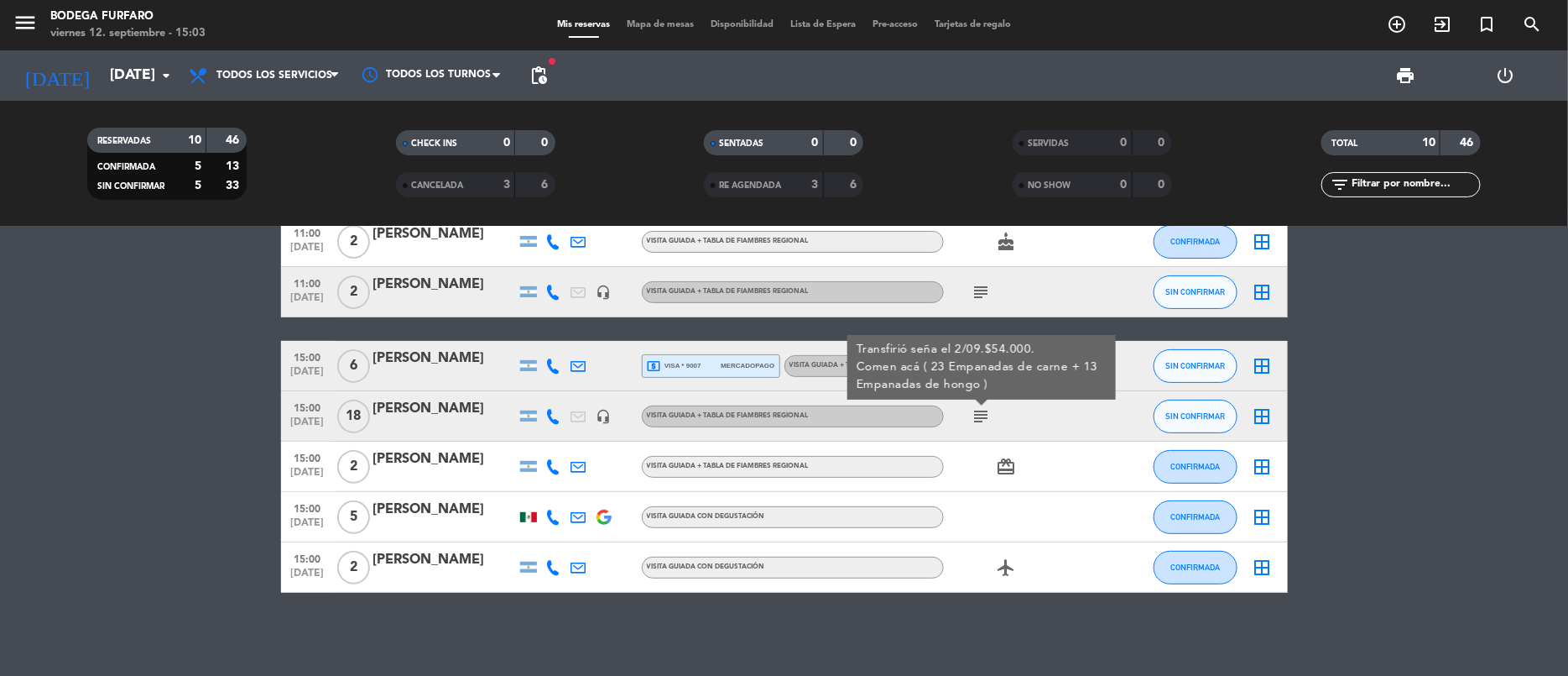
click at [1011, 423] on div "subject Transfirió seña el 2/09.$54.000. Comen acá ( 23 Empanadas de carne + 13…" at bounding box center [1019, 416] width 151 height 50
